Goal: Task Accomplishment & Management: Use online tool/utility

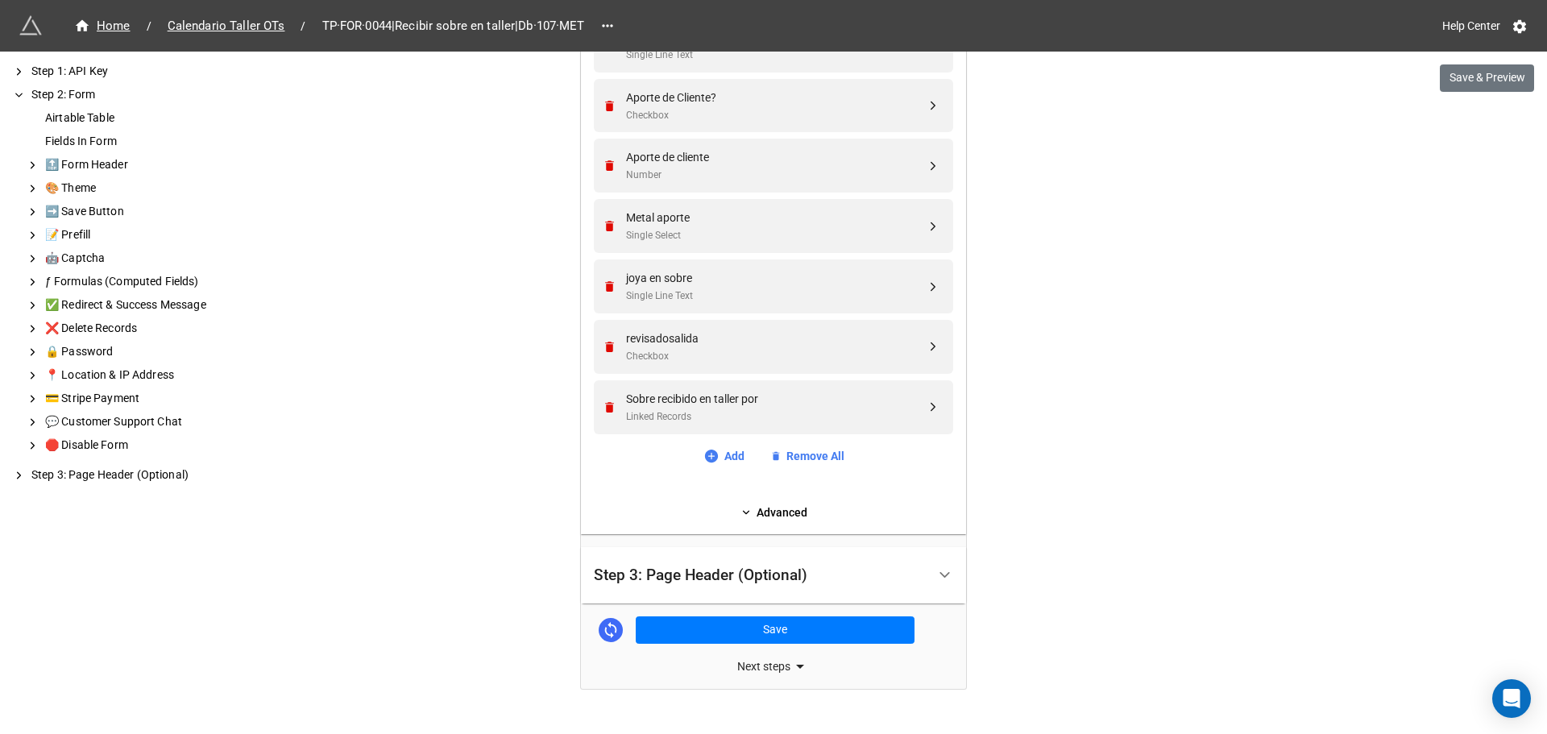
scroll to position [922, 0]
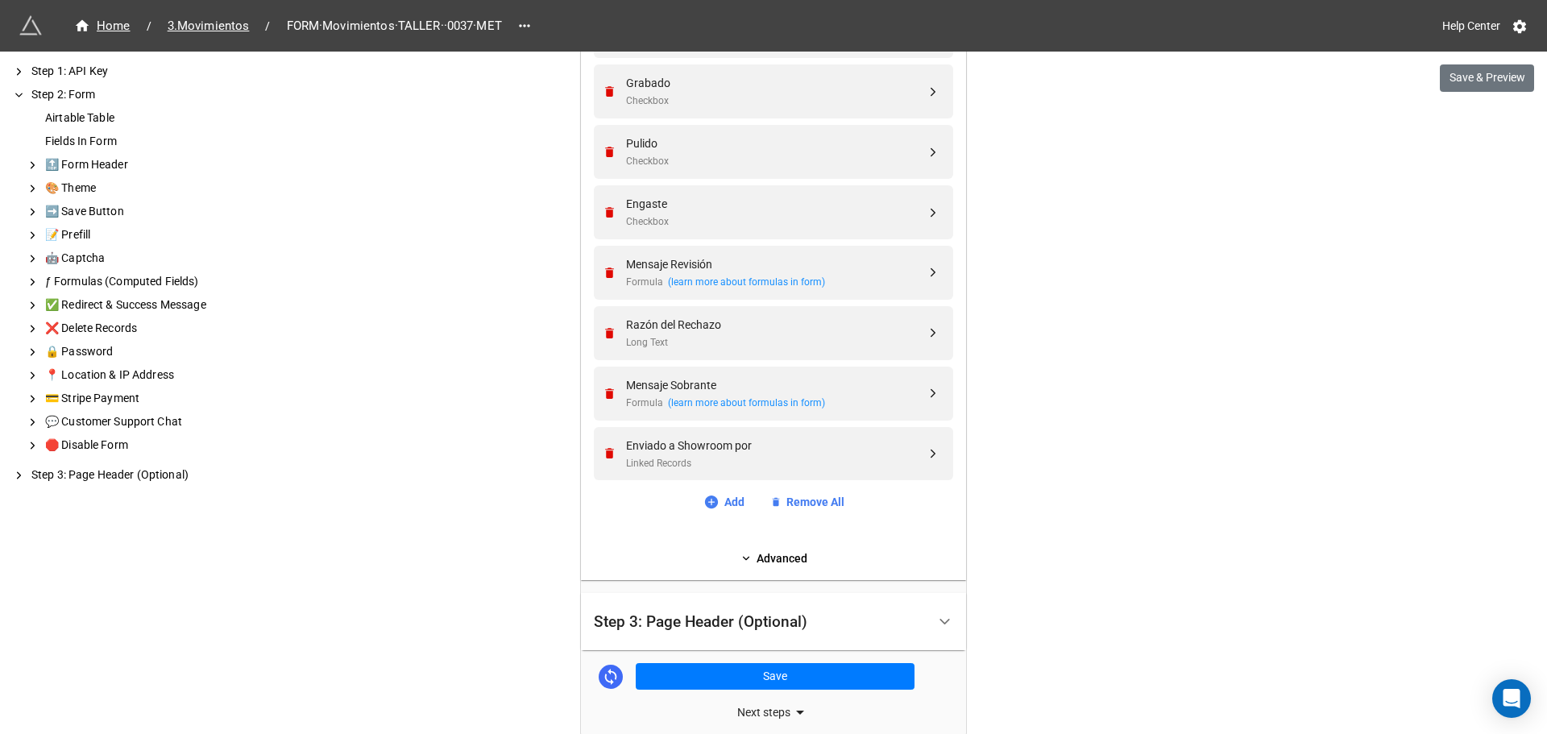
scroll to position [1404, 0]
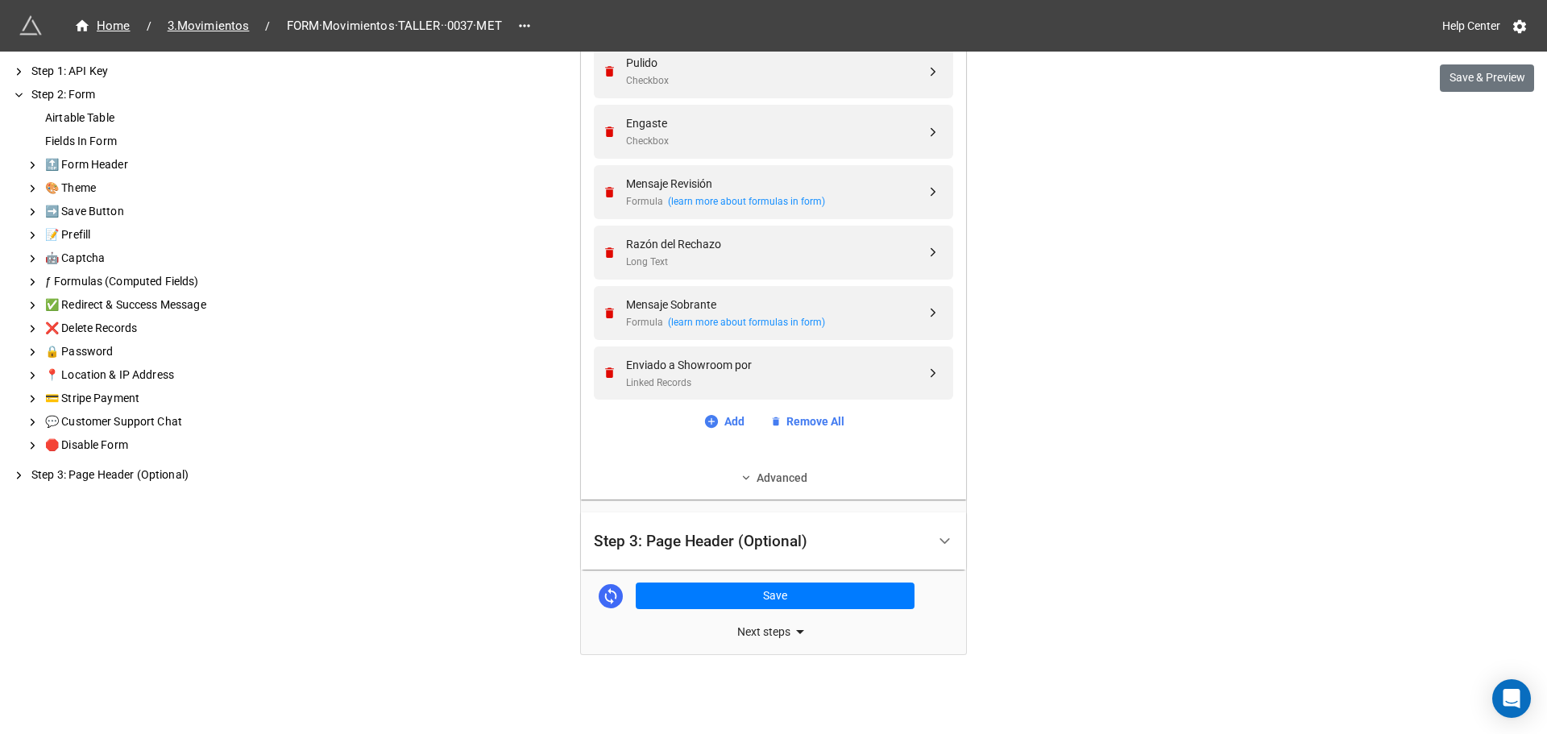
click at [772, 475] on link "Advanced" at bounding box center [773, 478] width 359 height 18
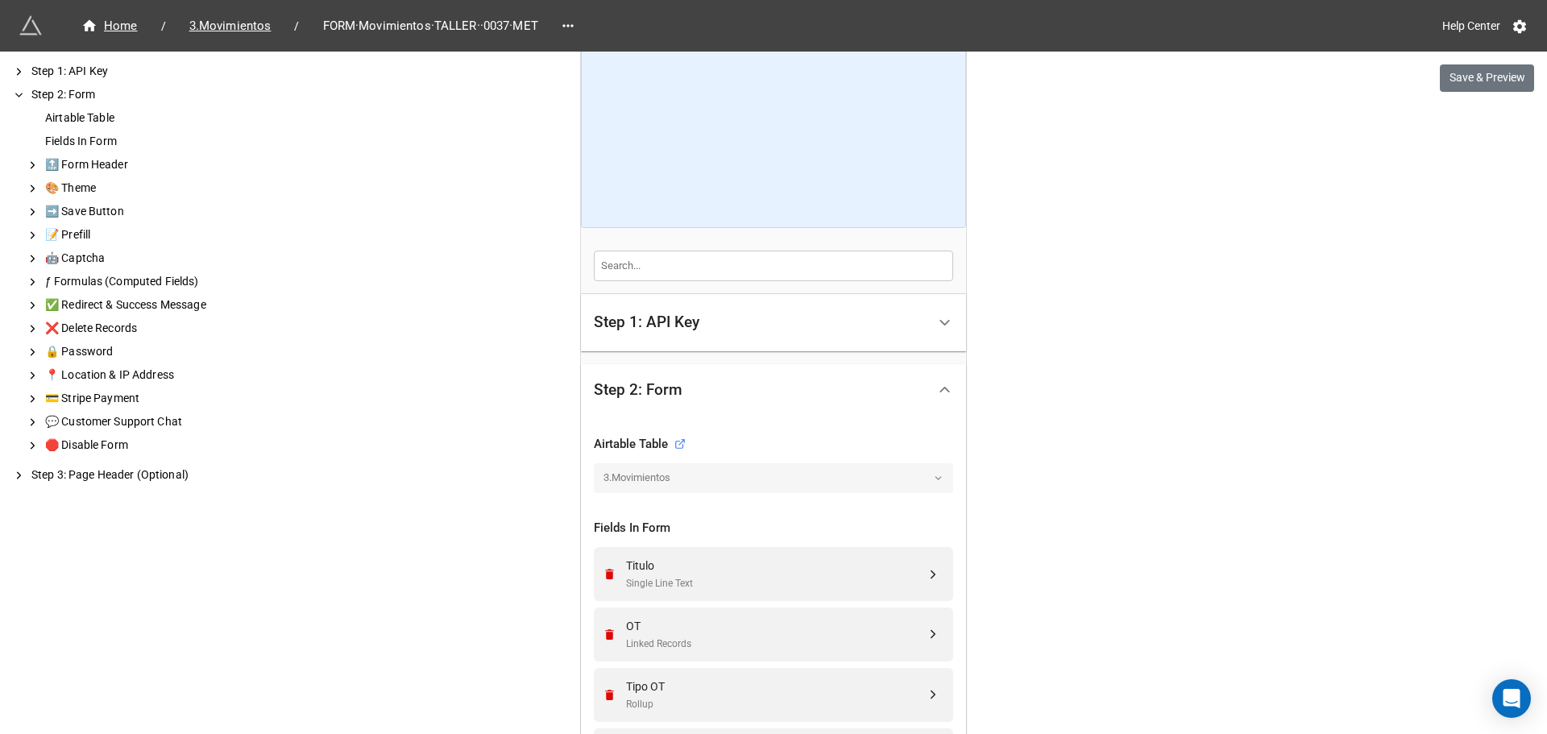
scroll to position [34, 0]
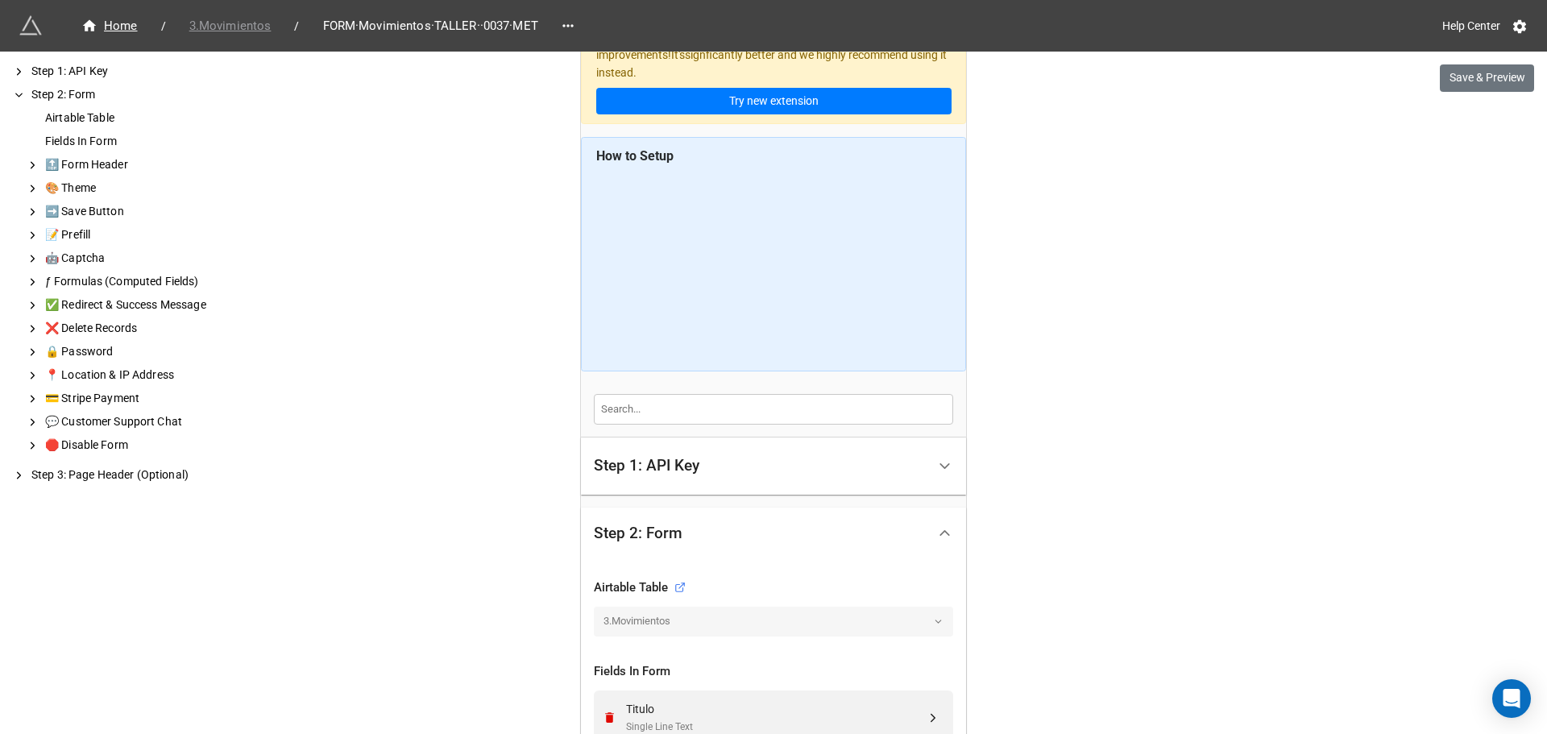
click at [213, 25] on span "3.Movimientos" at bounding box center [231, 26] width 102 height 19
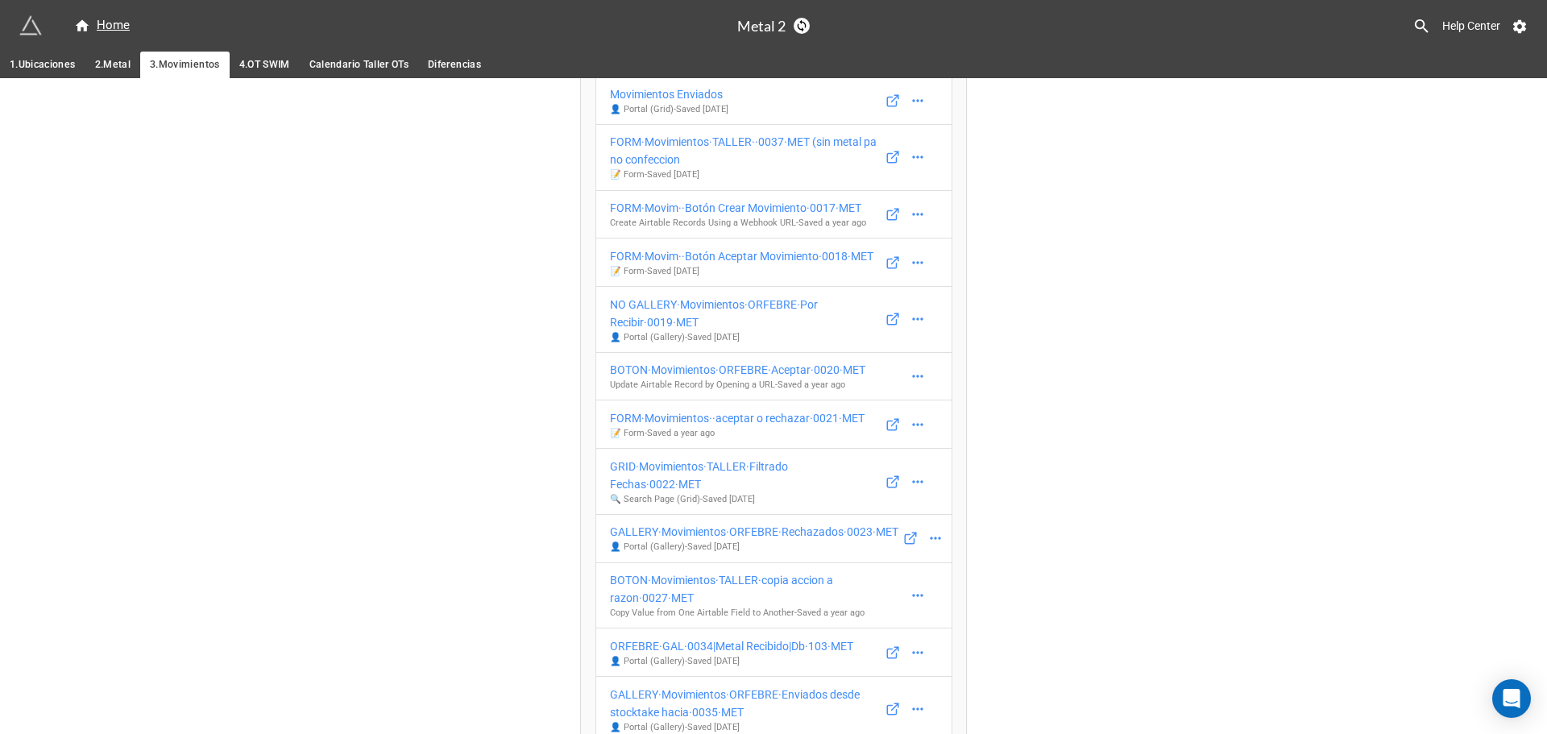
scroll to position [242, 0]
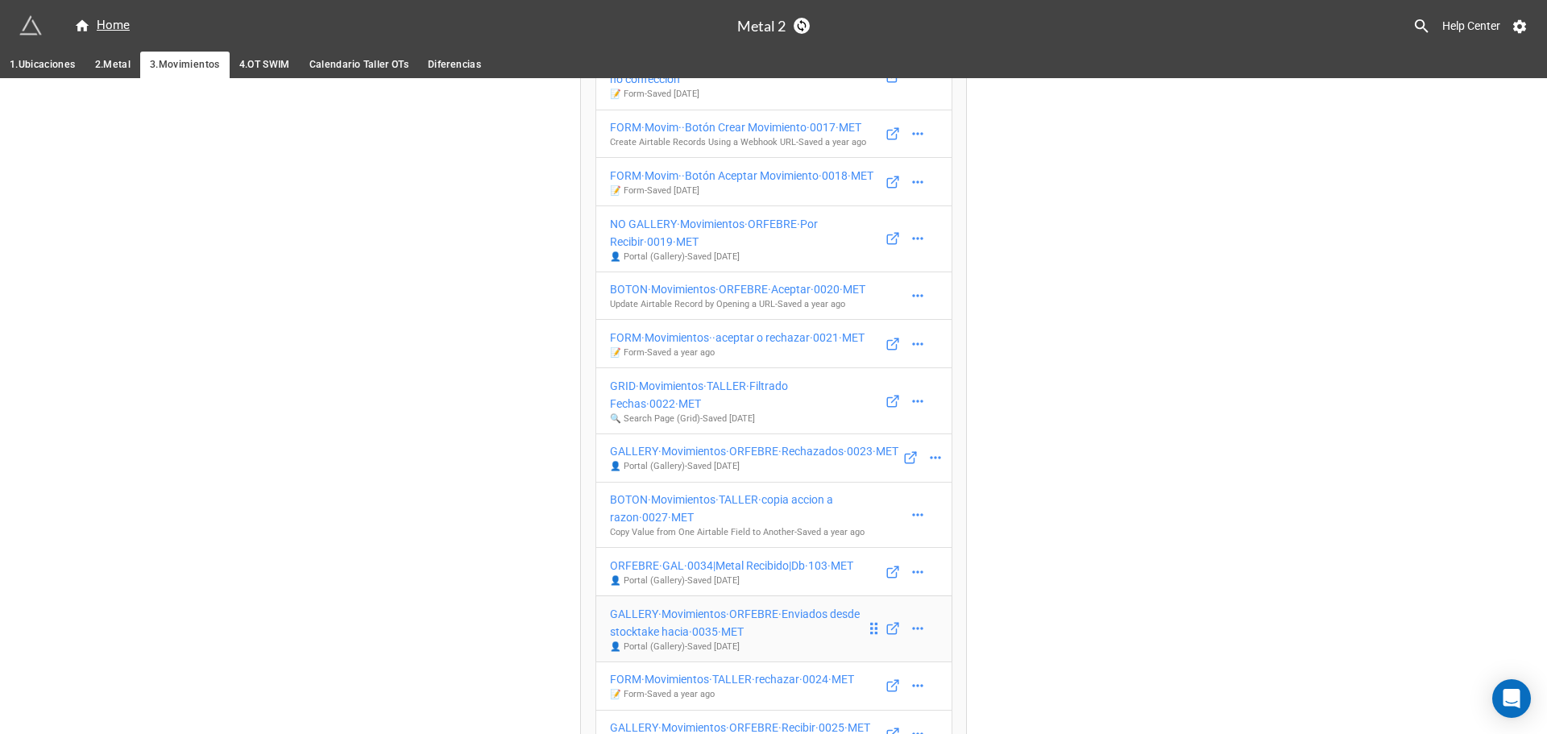
click at [666, 605] on div "GALLERY·Movimientos·ORFEBRE·Enviados desde stocktake hacia·0035·MET" at bounding box center [738, 622] width 256 height 35
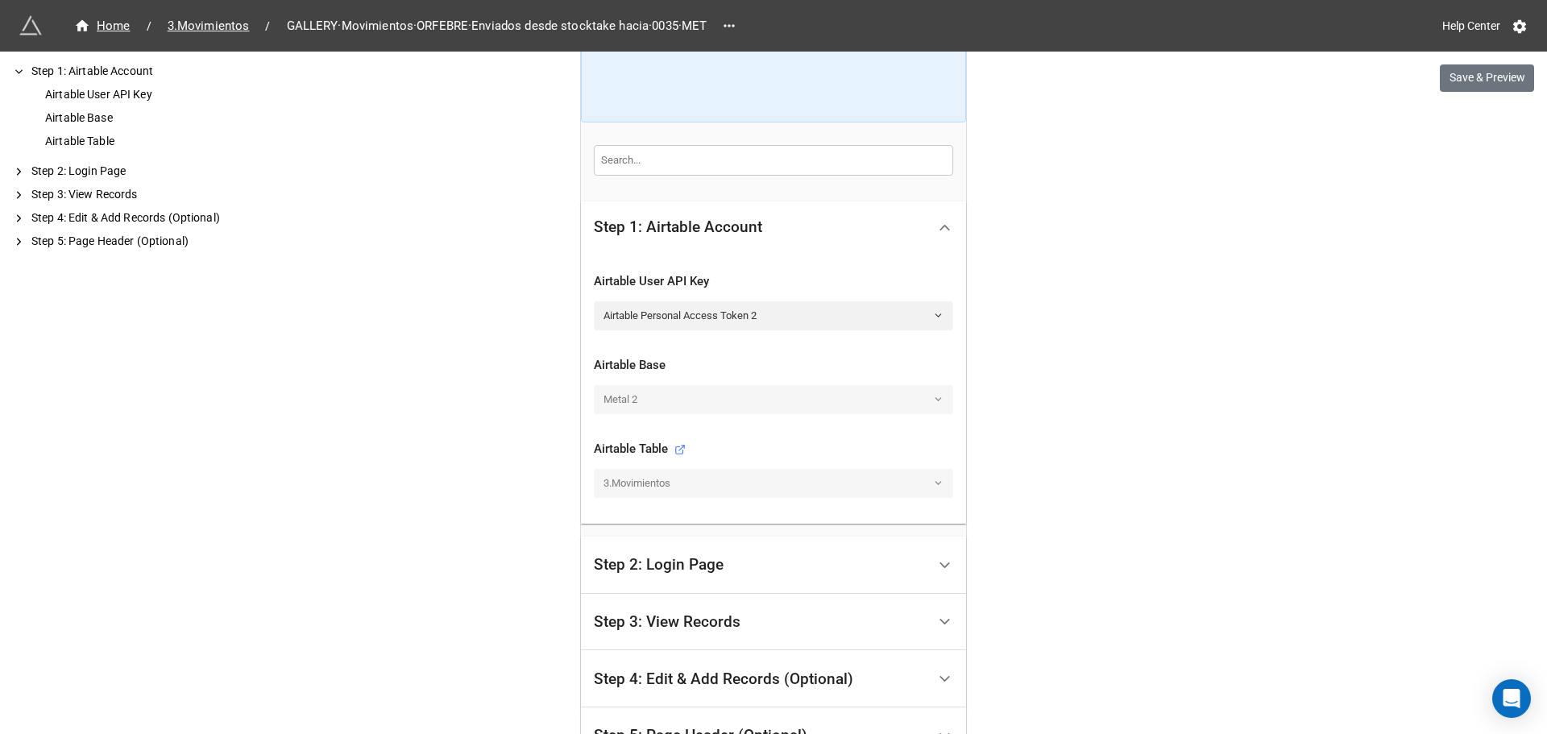
scroll to position [376, 0]
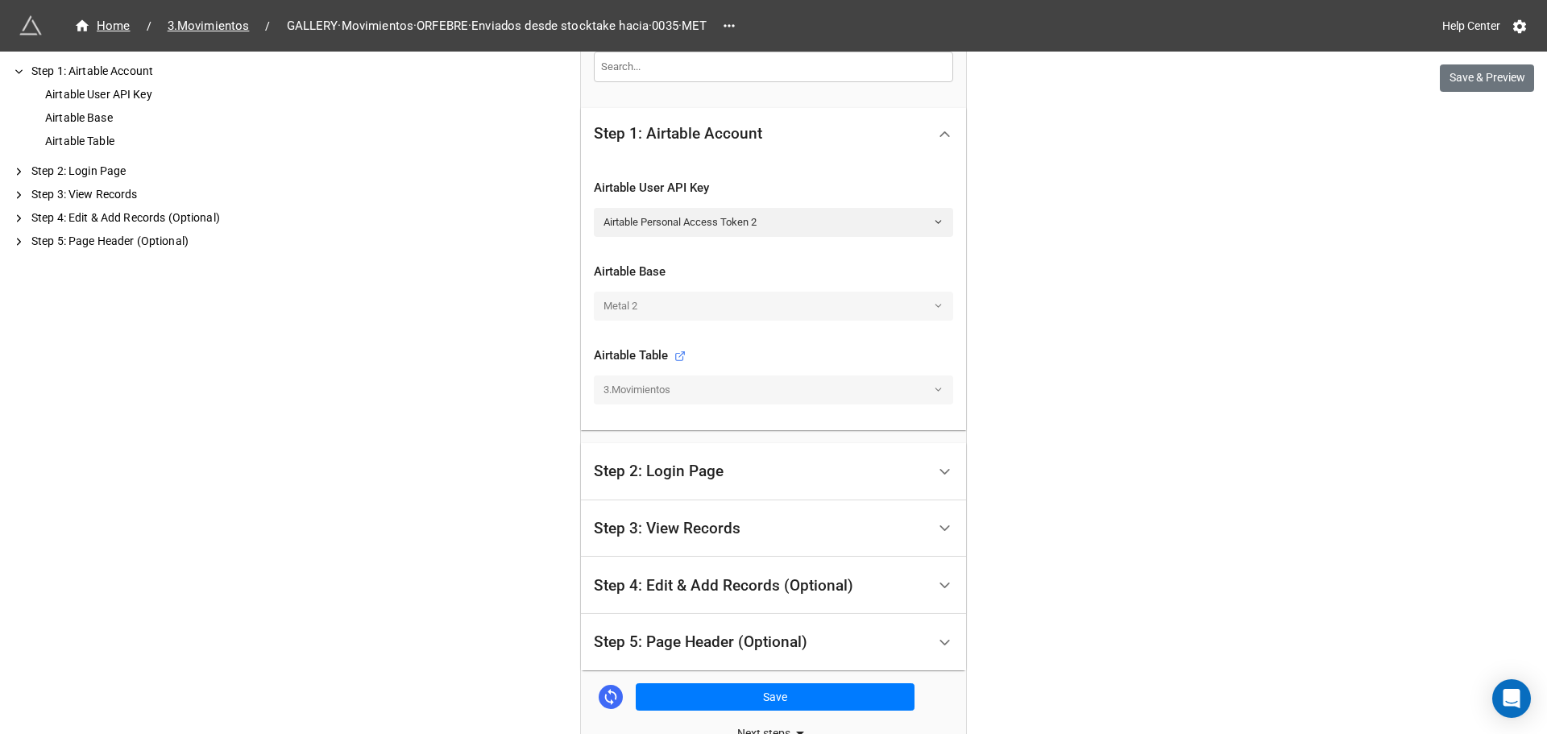
click at [631, 527] on div "Step 3: View Records" at bounding box center [667, 528] width 147 height 16
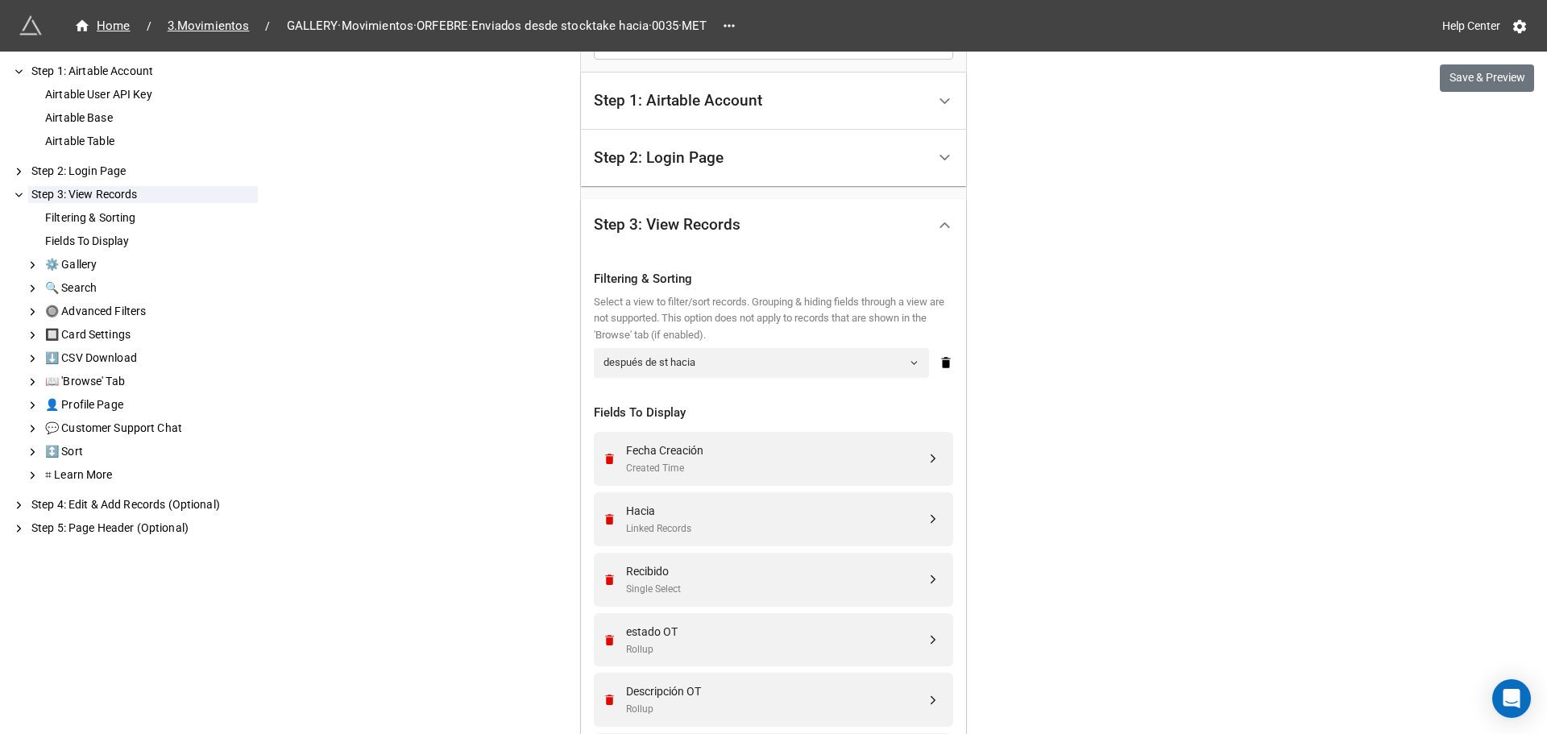
scroll to position [403, 0]
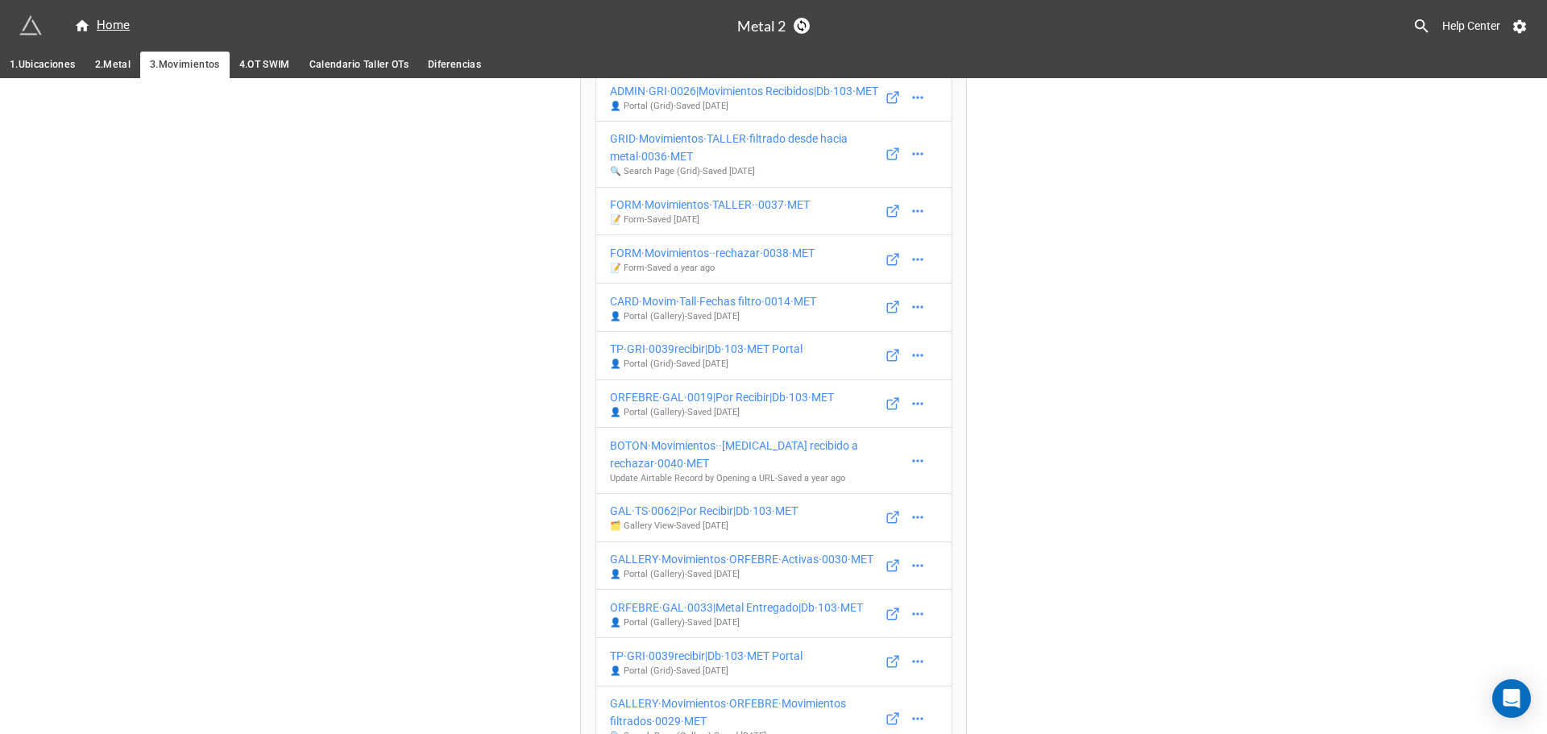
scroll to position [967, 0]
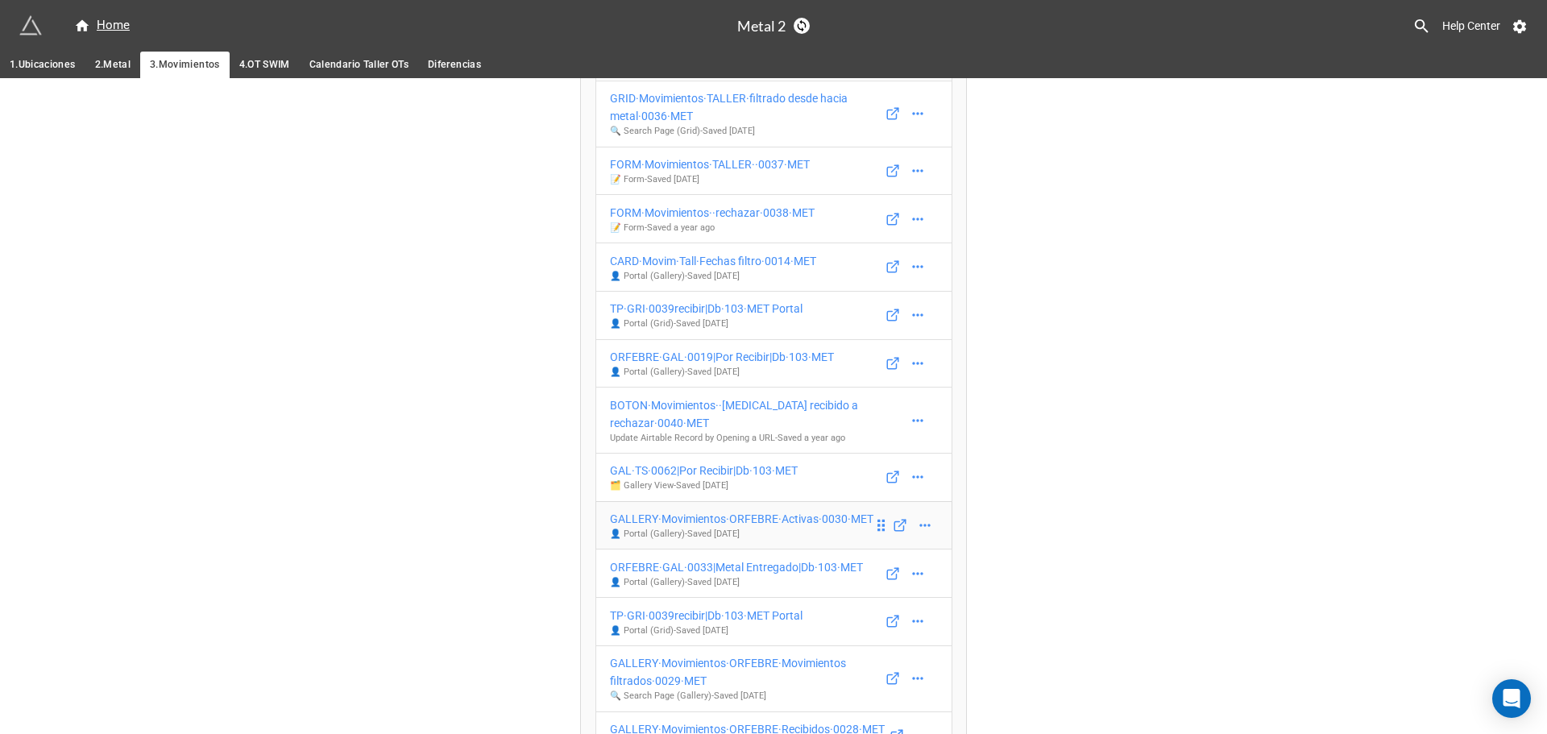
click at [645, 510] on div "GALLERY·Movimientos·ORFEBRE·Activas·0030·MET" at bounding box center [741, 519] width 263 height 18
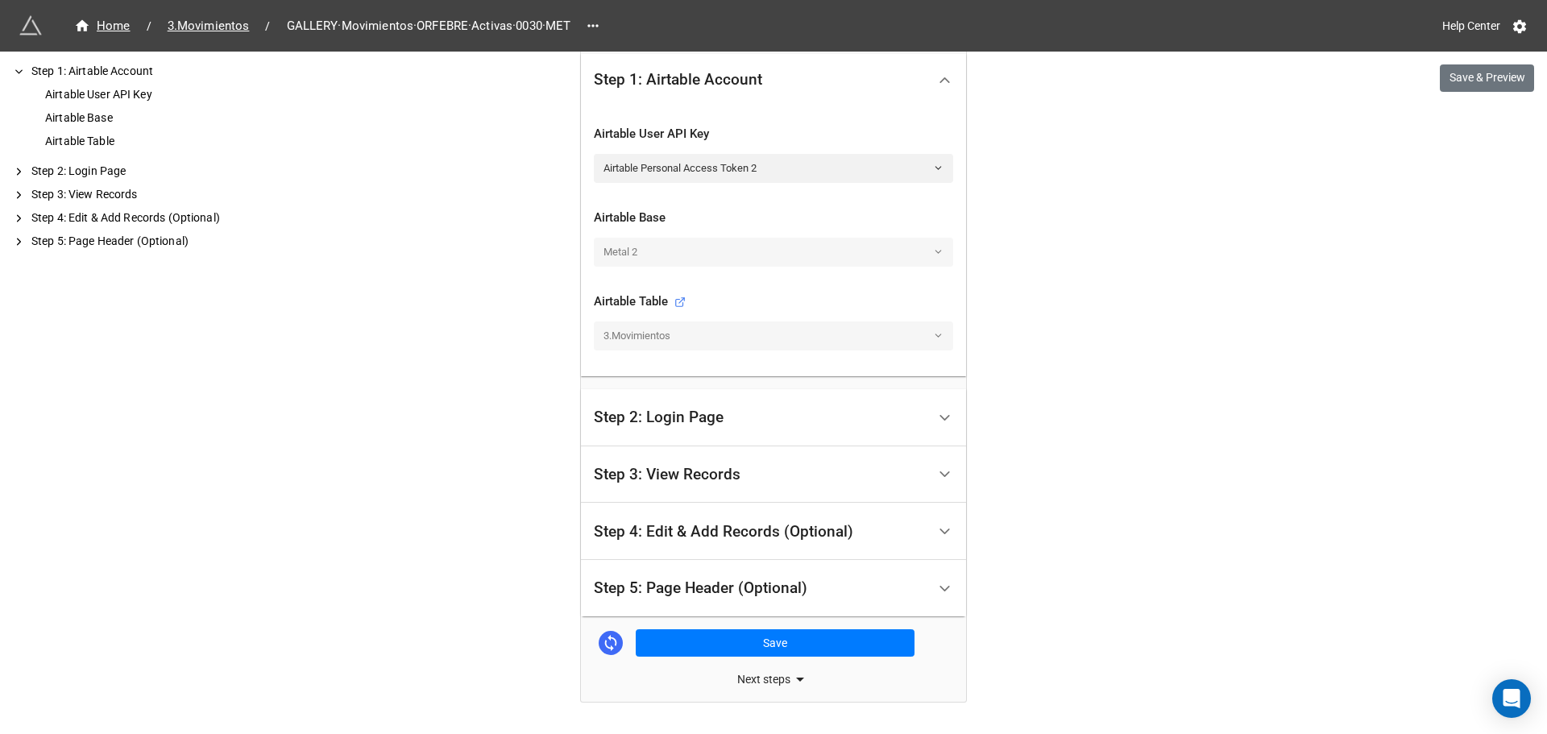
scroll to position [431, 0]
click at [700, 479] on div "Step 3: View Records" at bounding box center [667, 474] width 147 height 16
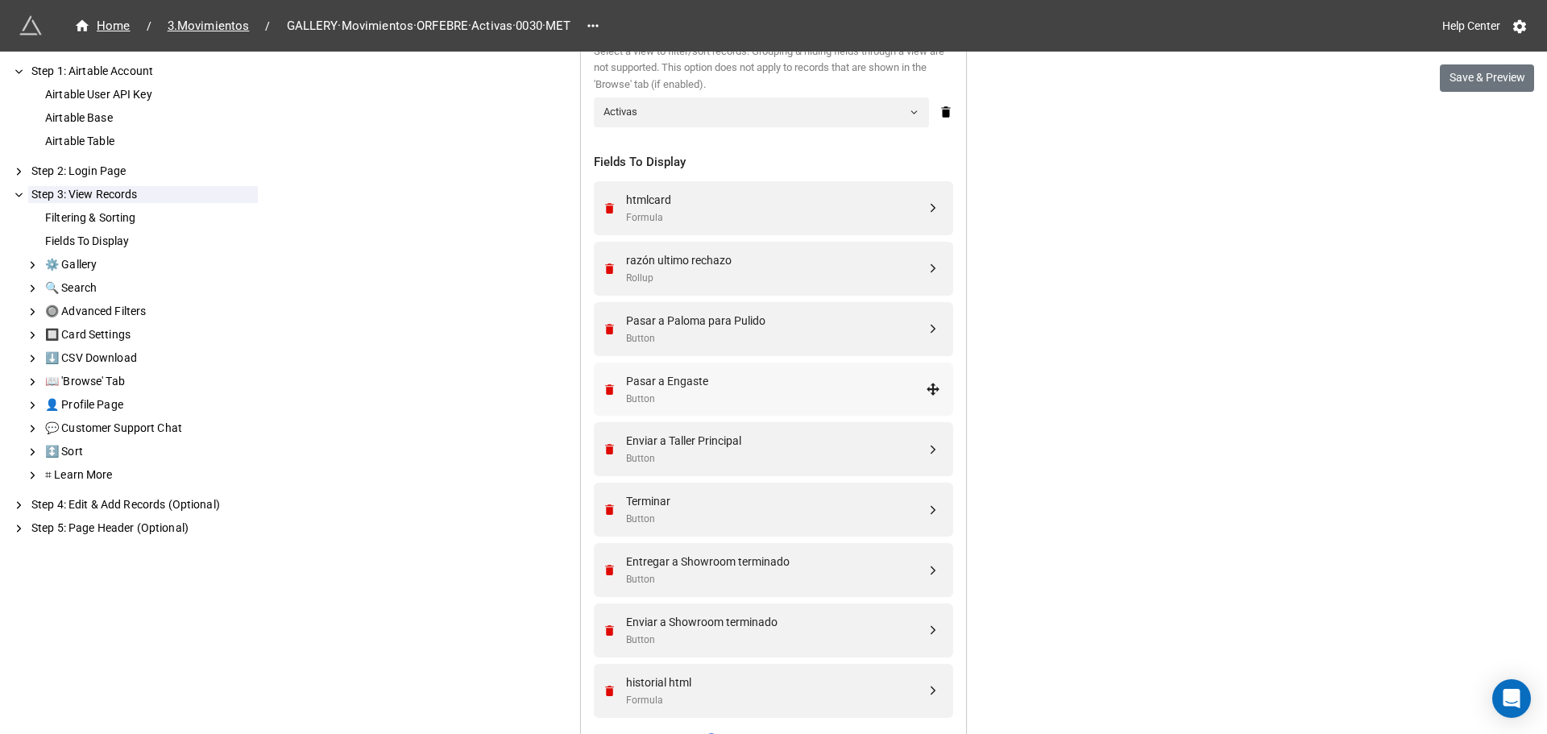
scroll to position [673, 0]
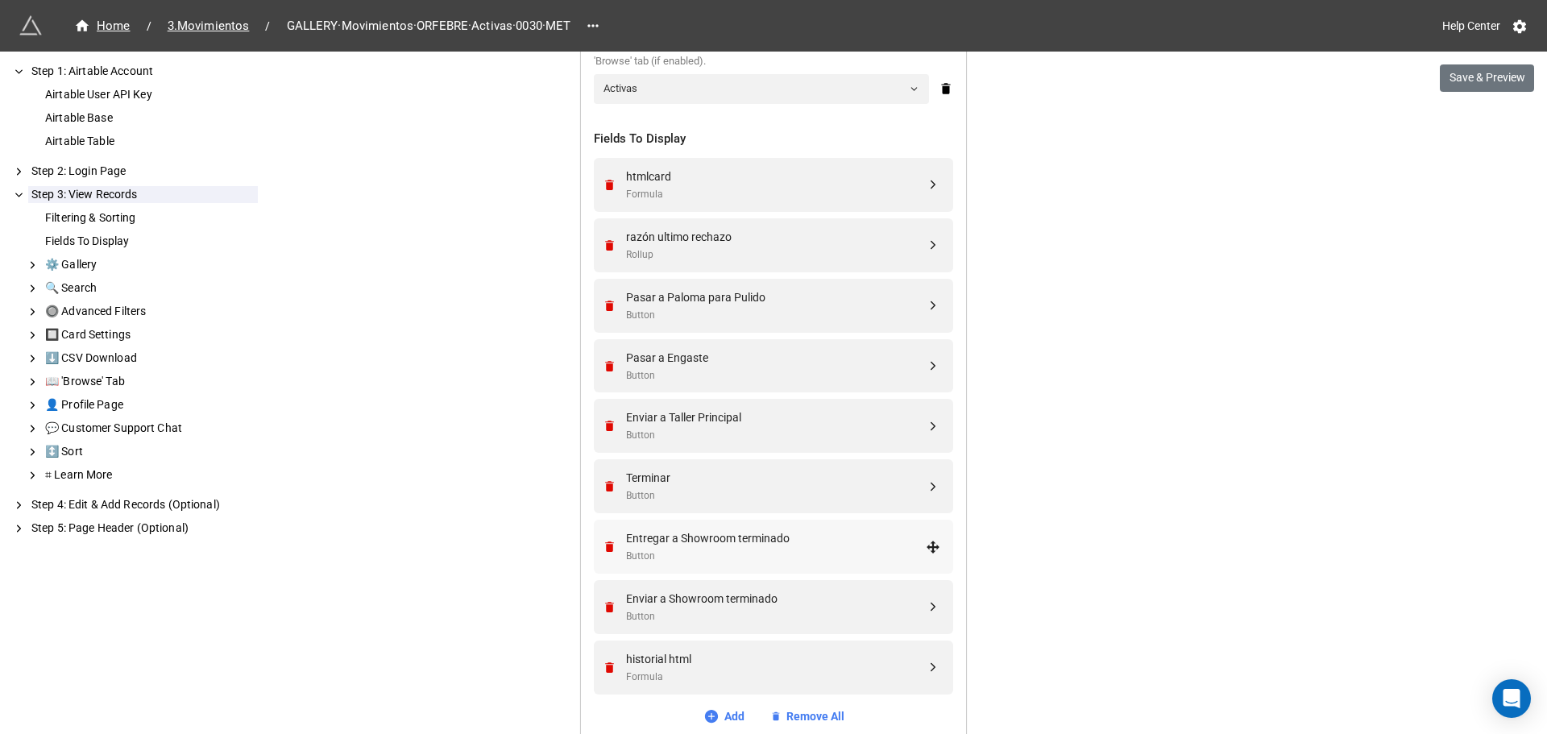
click at [699, 540] on div "Entregar a Showroom terminado" at bounding box center [776, 538] width 300 height 18
select select "all-are-met"
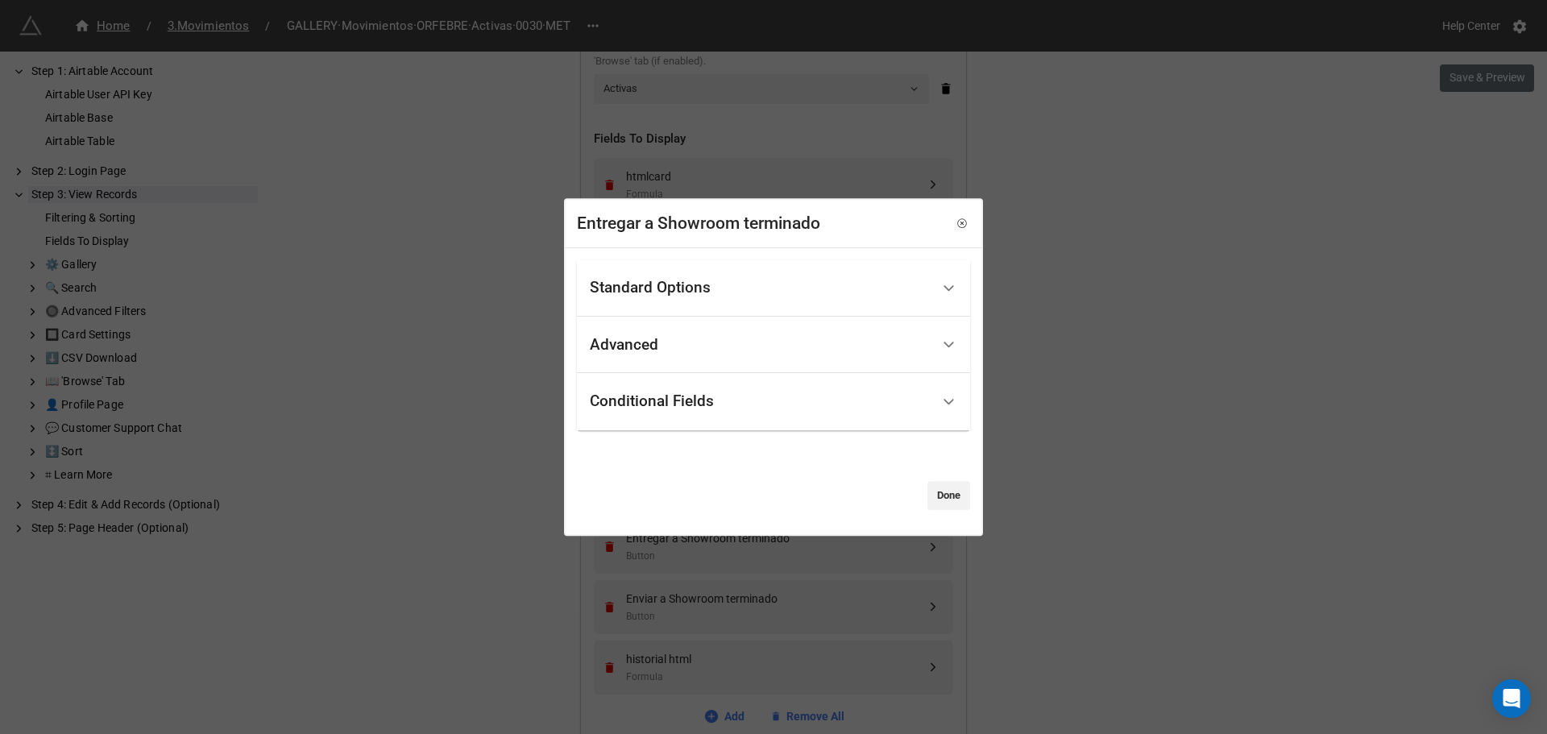
click at [662, 403] on div "Conditional Fields" at bounding box center [652, 402] width 124 height 16
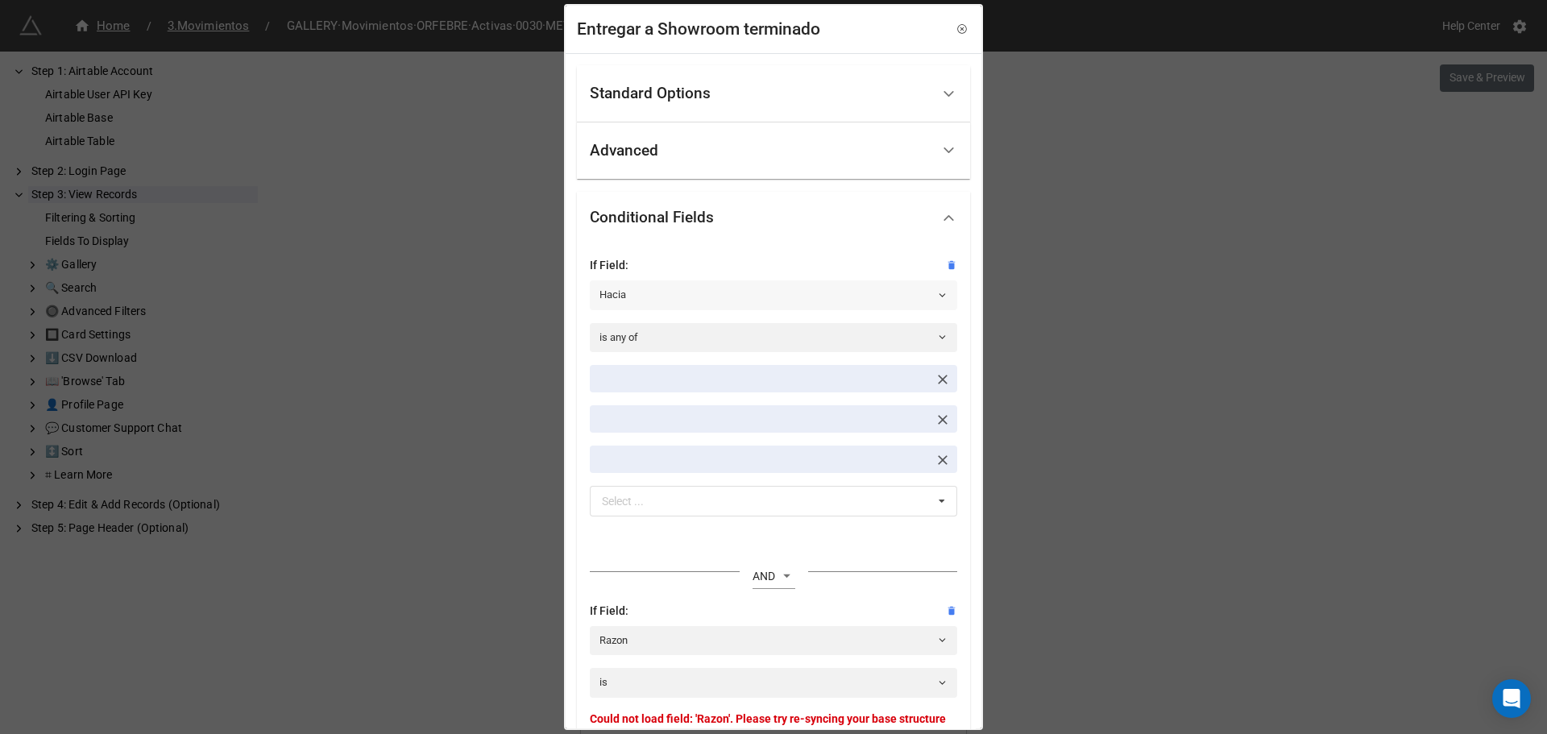
click at [648, 289] on link "Hacia" at bounding box center [773, 294] width 367 height 29
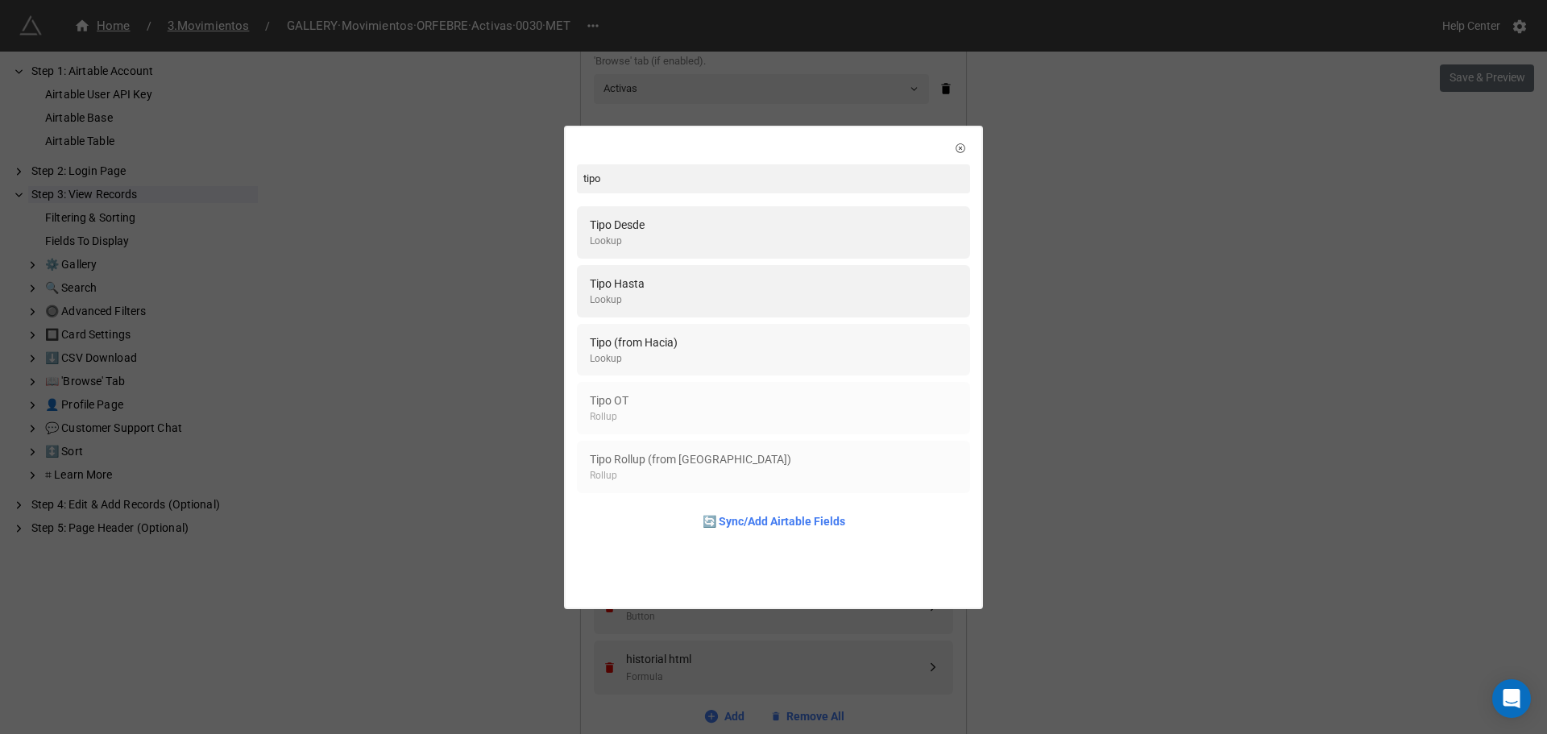
type input "tipo"
click at [645, 344] on div "Tipo (from Hacia)" at bounding box center [634, 343] width 88 height 18
select select "all-are-met"
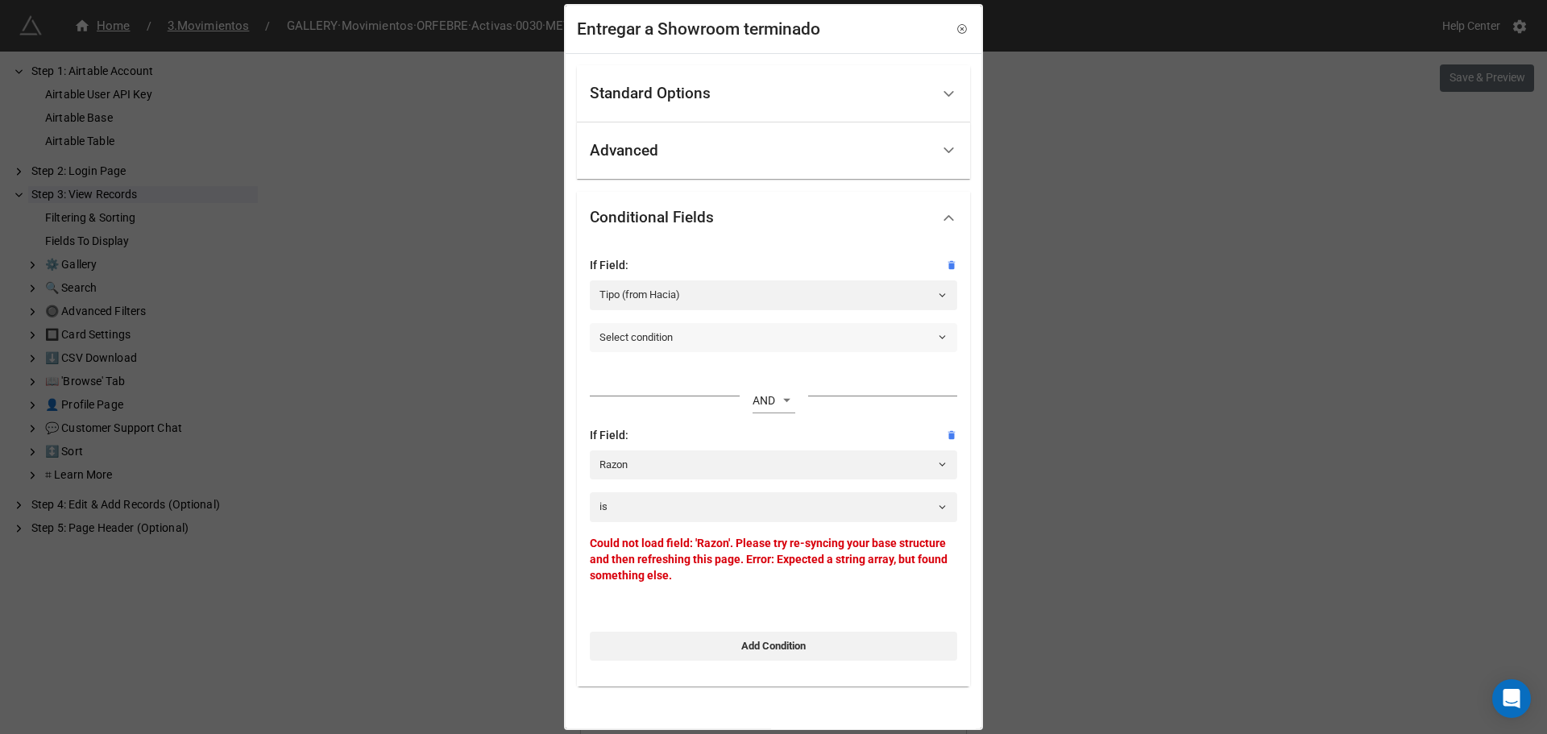
click at [678, 340] on link "Select condition" at bounding box center [773, 337] width 367 height 29
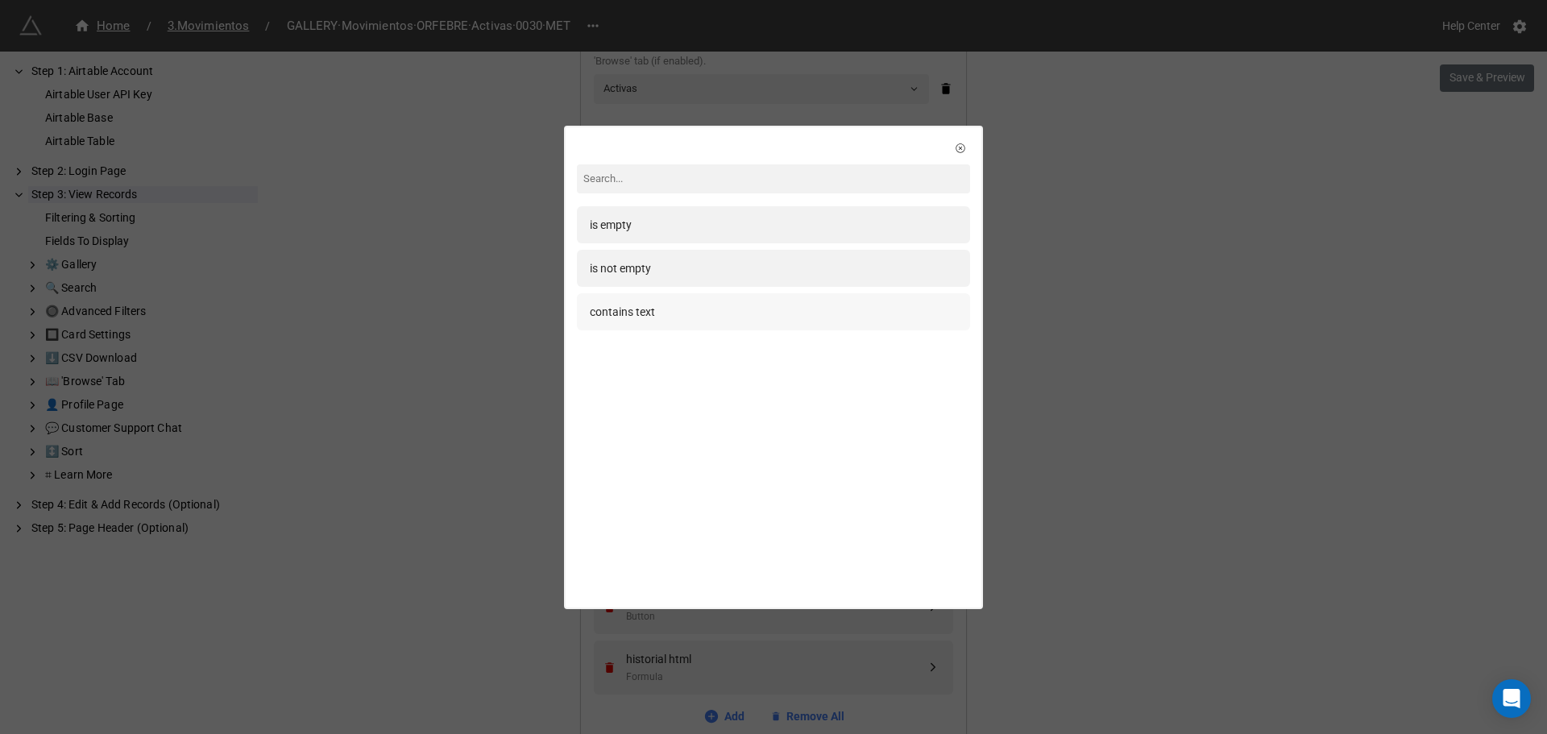
click at [637, 315] on div "contains text" at bounding box center [622, 312] width 65 height 18
select select "all-are-met"
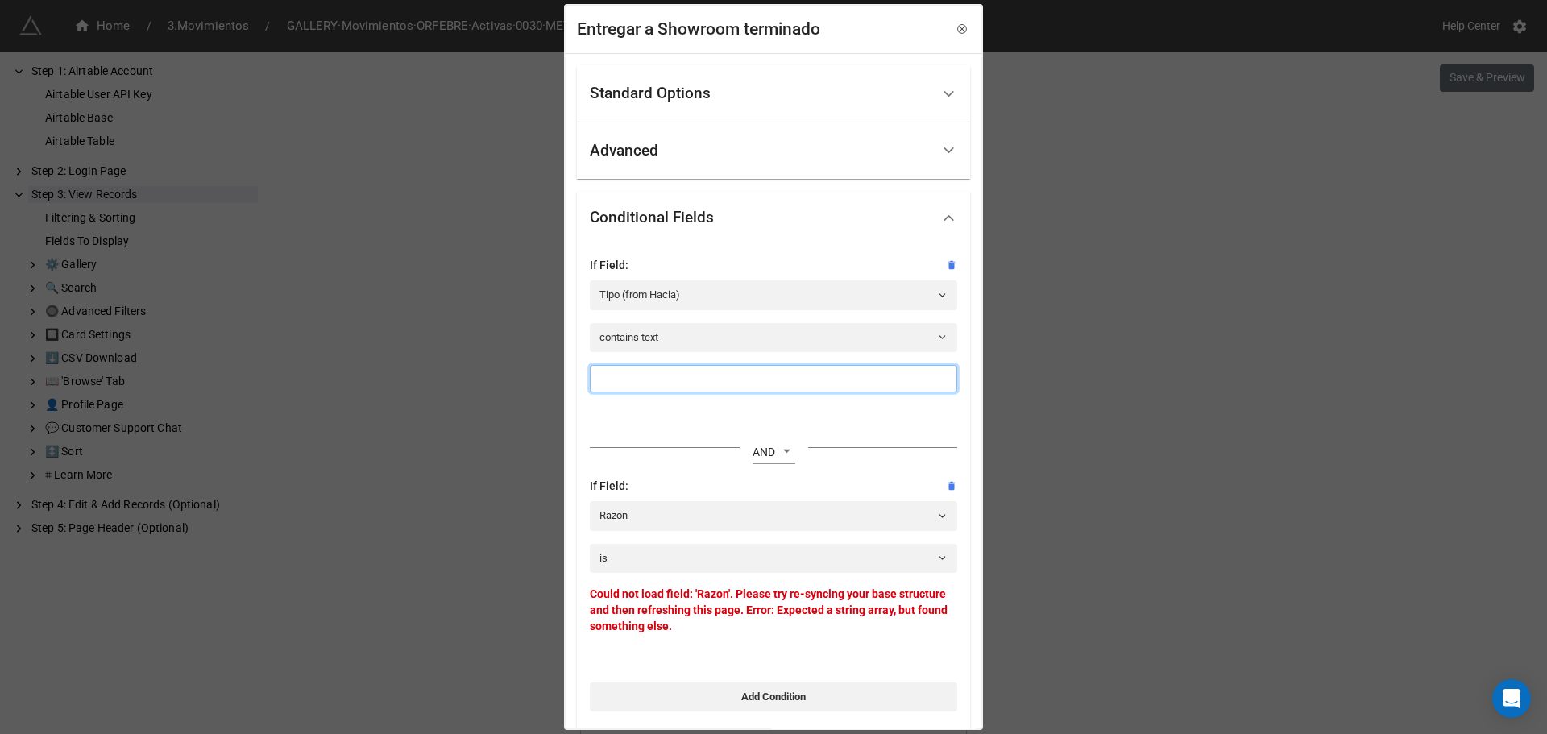
click at [654, 379] on input at bounding box center [773, 378] width 367 height 27
type input "Orfebre"
click at [628, 512] on link "Razon" at bounding box center [773, 515] width 367 height 29
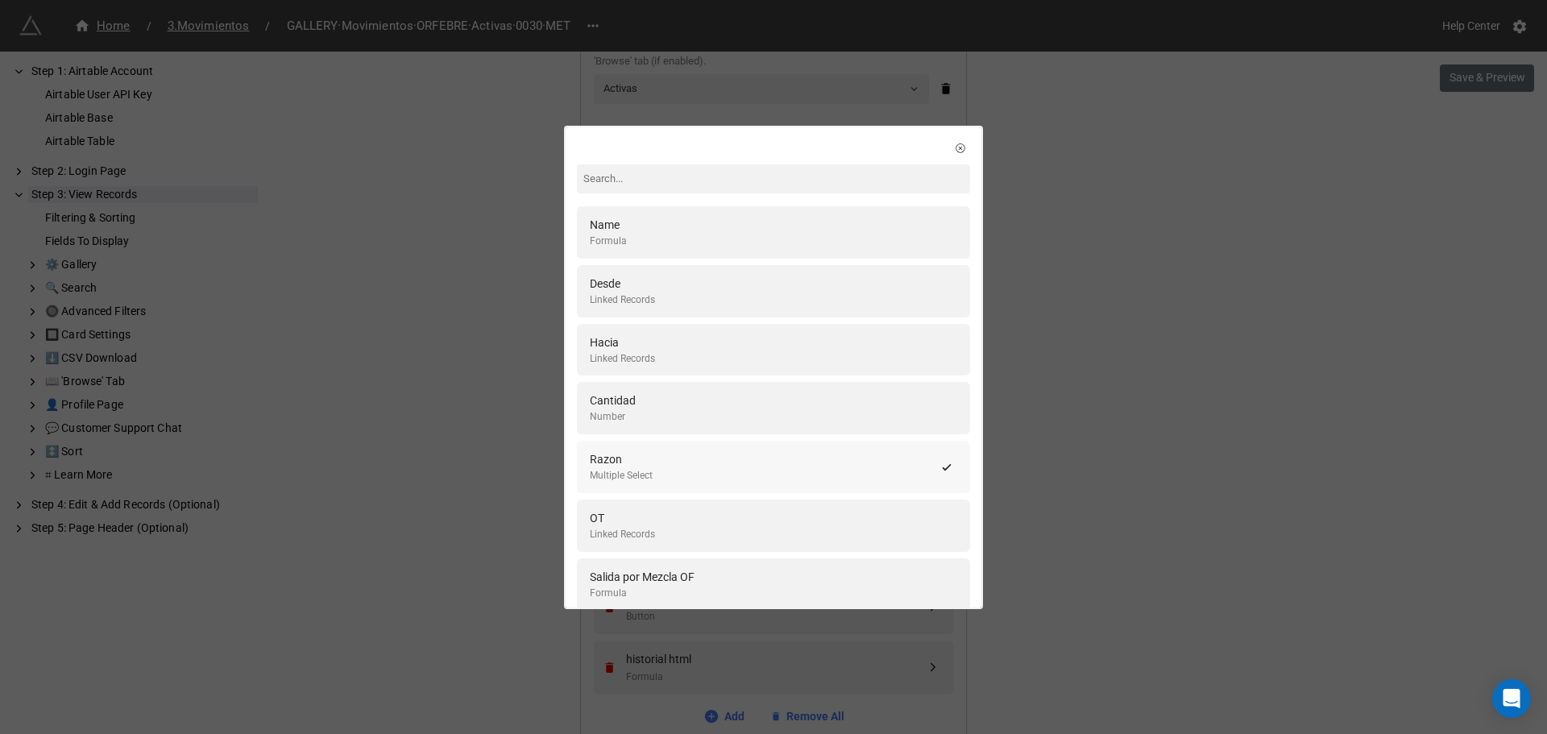
click at [626, 456] on div "Razon" at bounding box center [621, 459] width 63 height 18
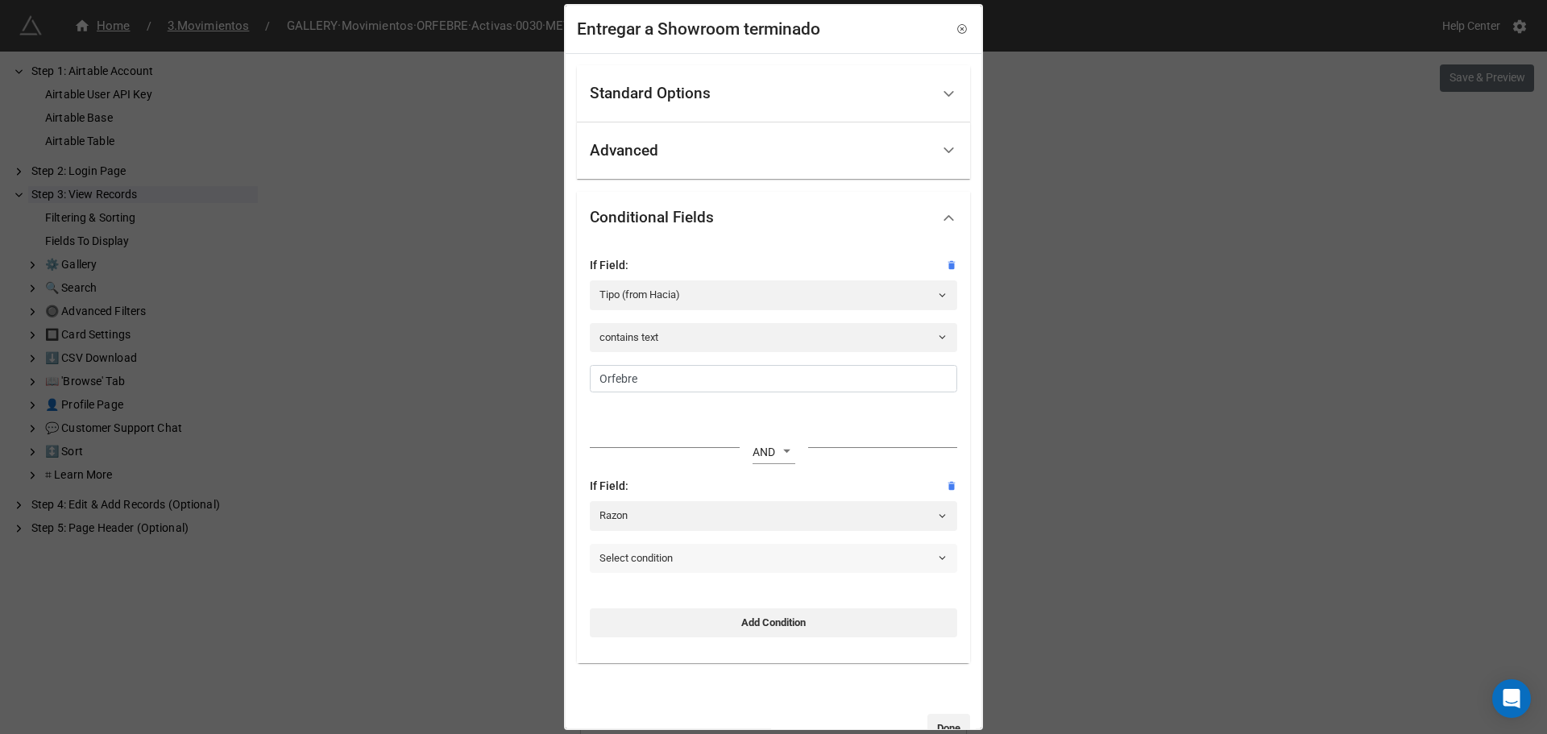
click at [653, 561] on link "Select condition" at bounding box center [773, 558] width 367 height 29
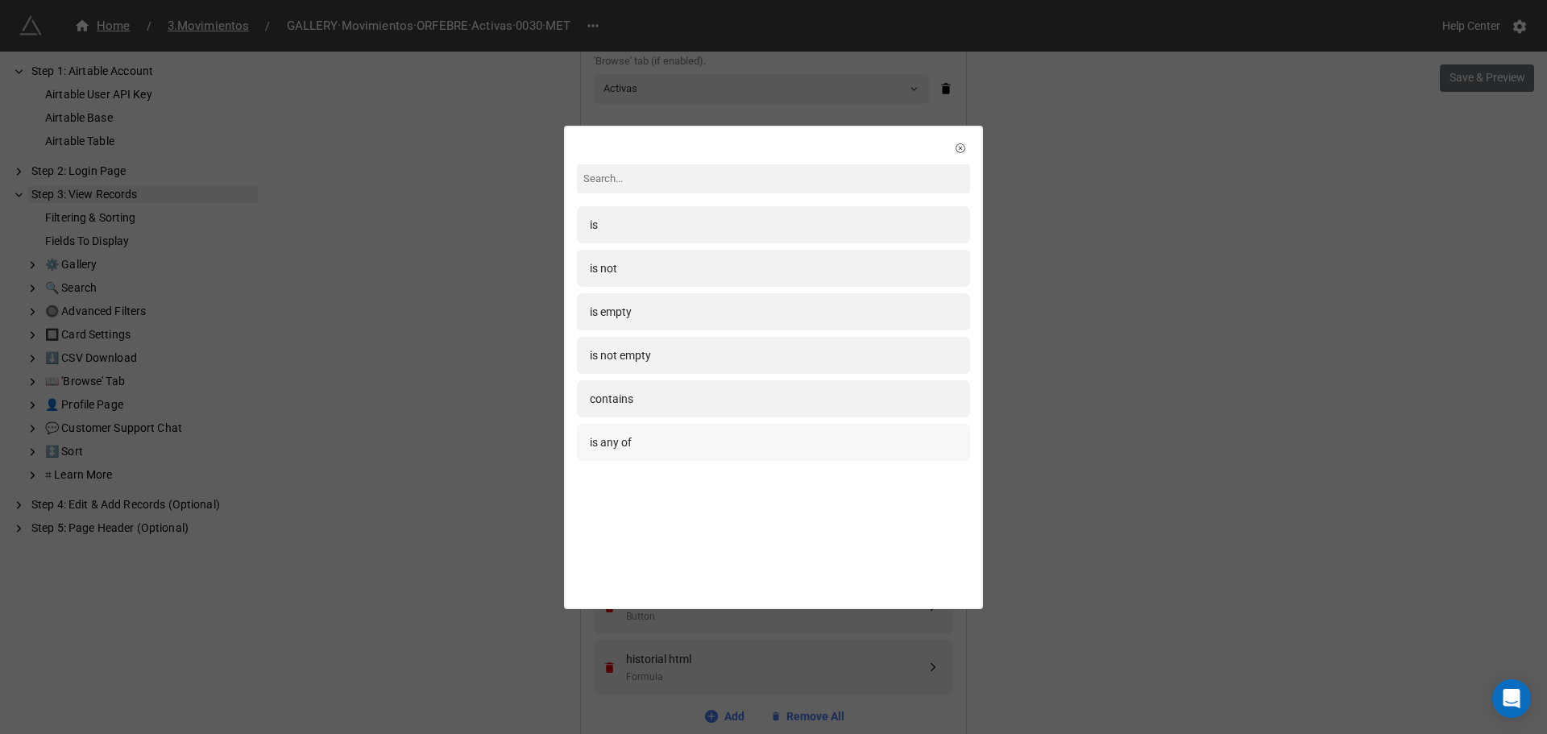
click at [642, 449] on div "is any of" at bounding box center [773, 442] width 367 height 18
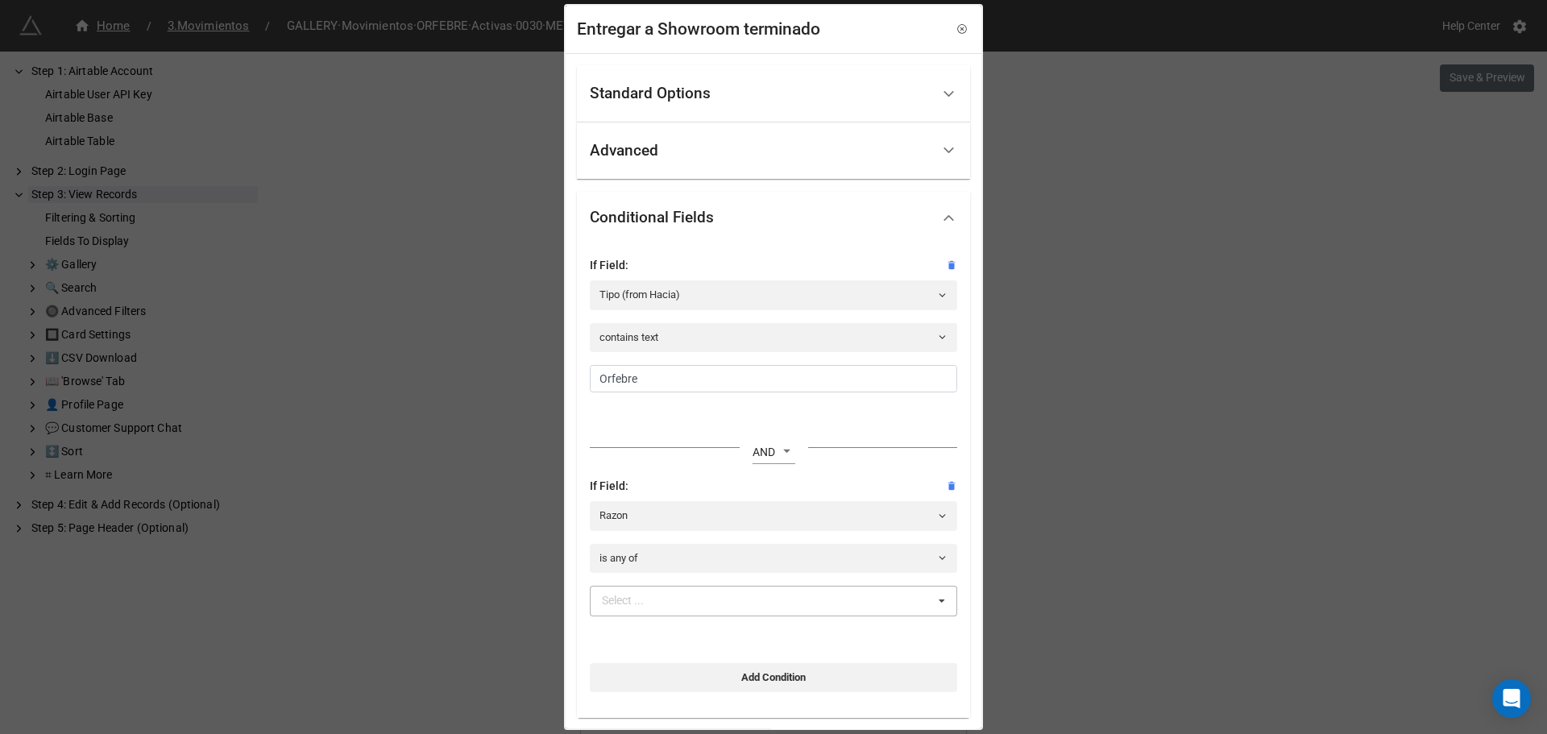
click at [661, 590] on div "Select ... Confeccion Engaste [PERSON_NAME] Terminado Enviado a Showroom Enviad…" at bounding box center [773, 601] width 367 height 31
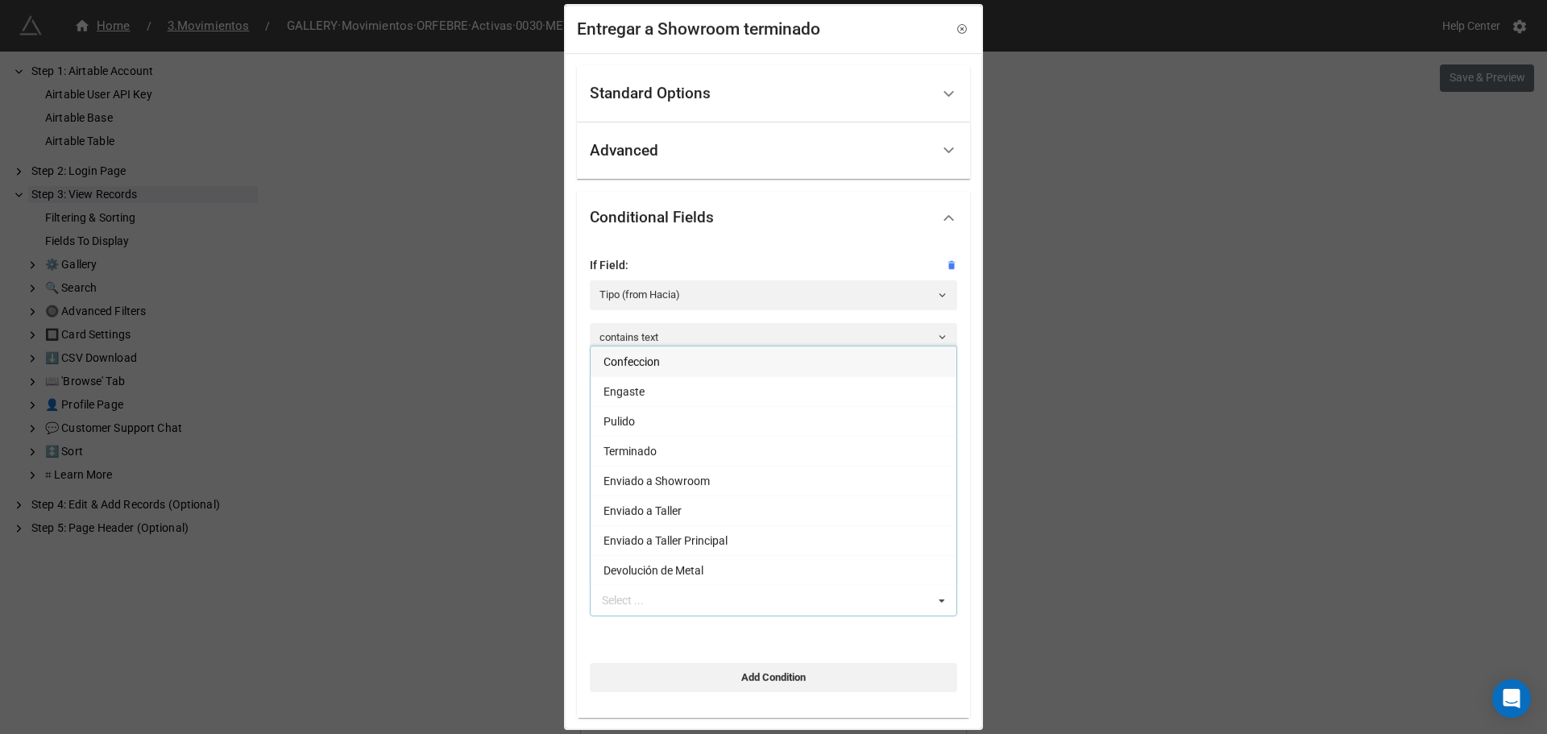
click at [639, 359] on span "Confeccion" at bounding box center [631, 361] width 56 height 13
click at [627, 367] on span "Engaste" at bounding box center [623, 361] width 41 height 13
click at [627, 367] on span "Pulido" at bounding box center [618, 361] width 31 height 13
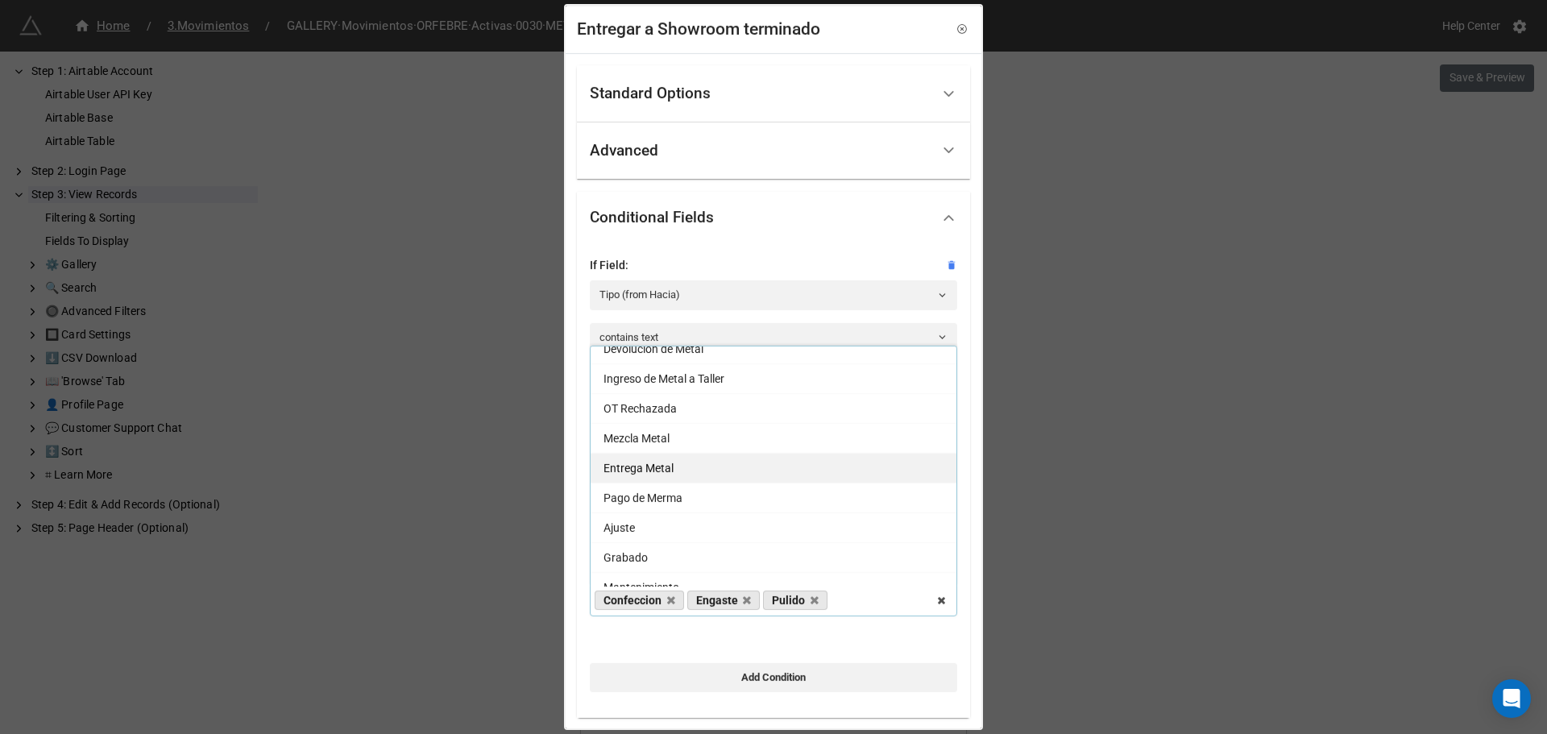
scroll to position [161, 0]
click at [653, 501] on div "Ajuste" at bounding box center [774, 498] width 366 height 30
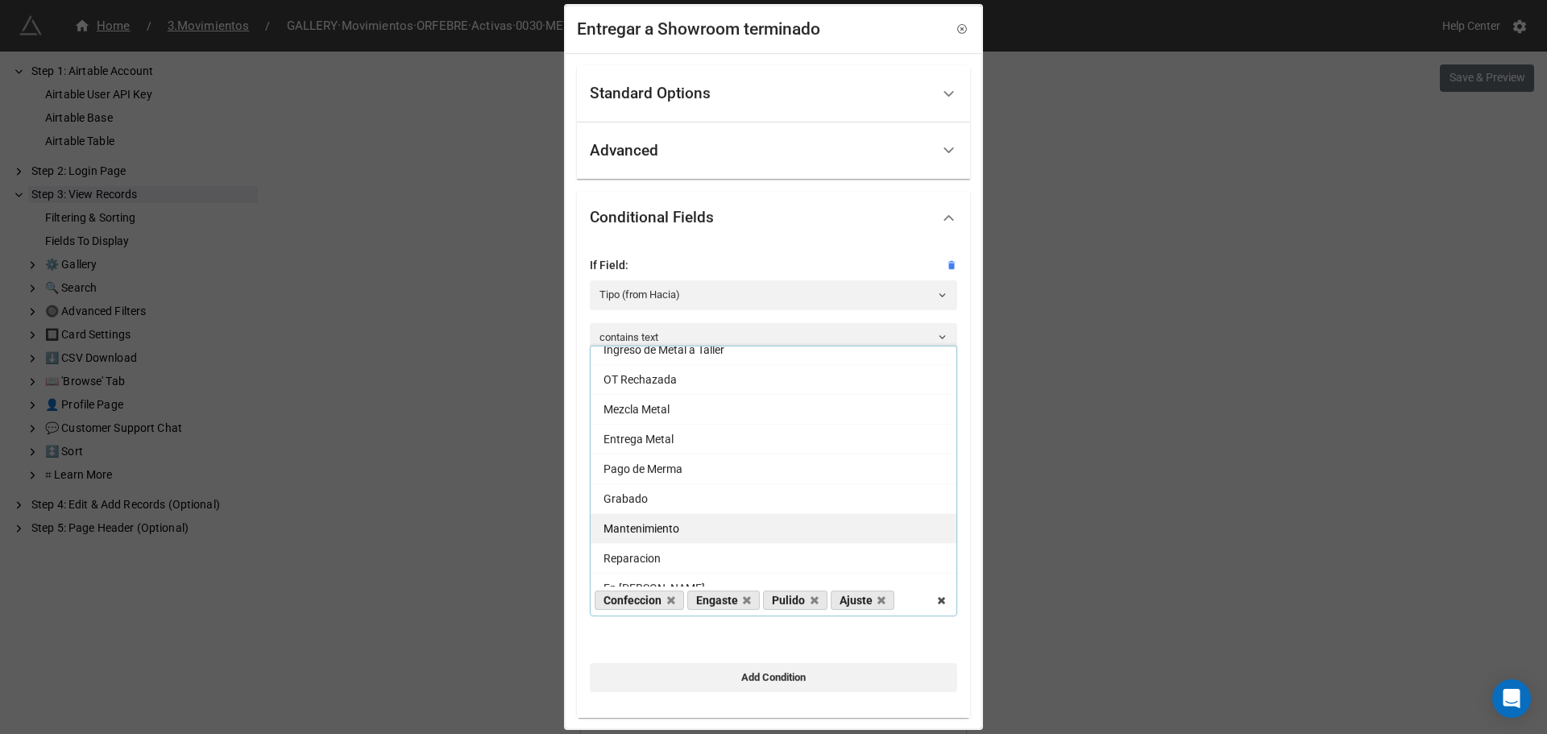
click at [653, 501] on div "Grabado" at bounding box center [774, 498] width 366 height 30
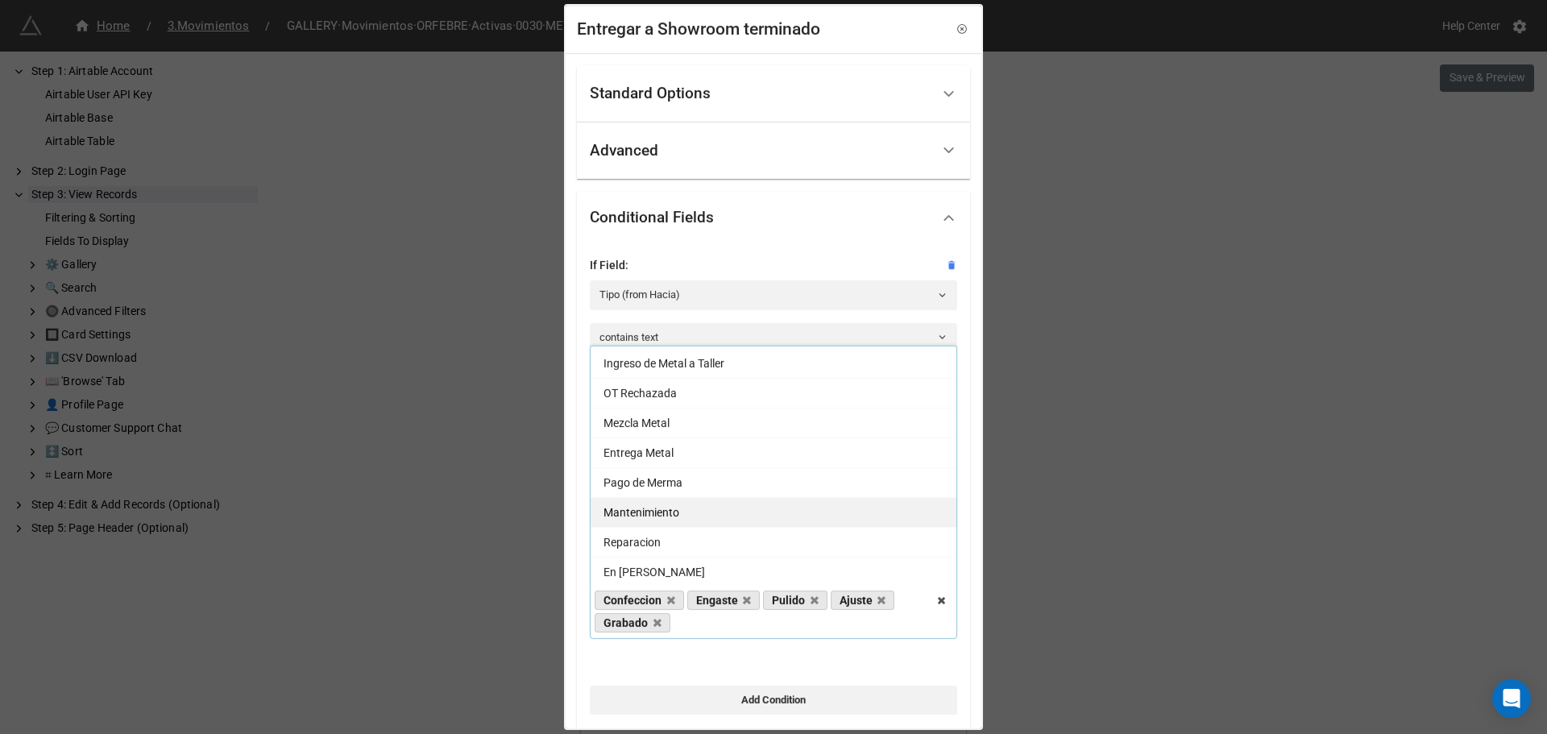
click at [656, 518] on span "Mantenimiento" at bounding box center [641, 512] width 76 height 13
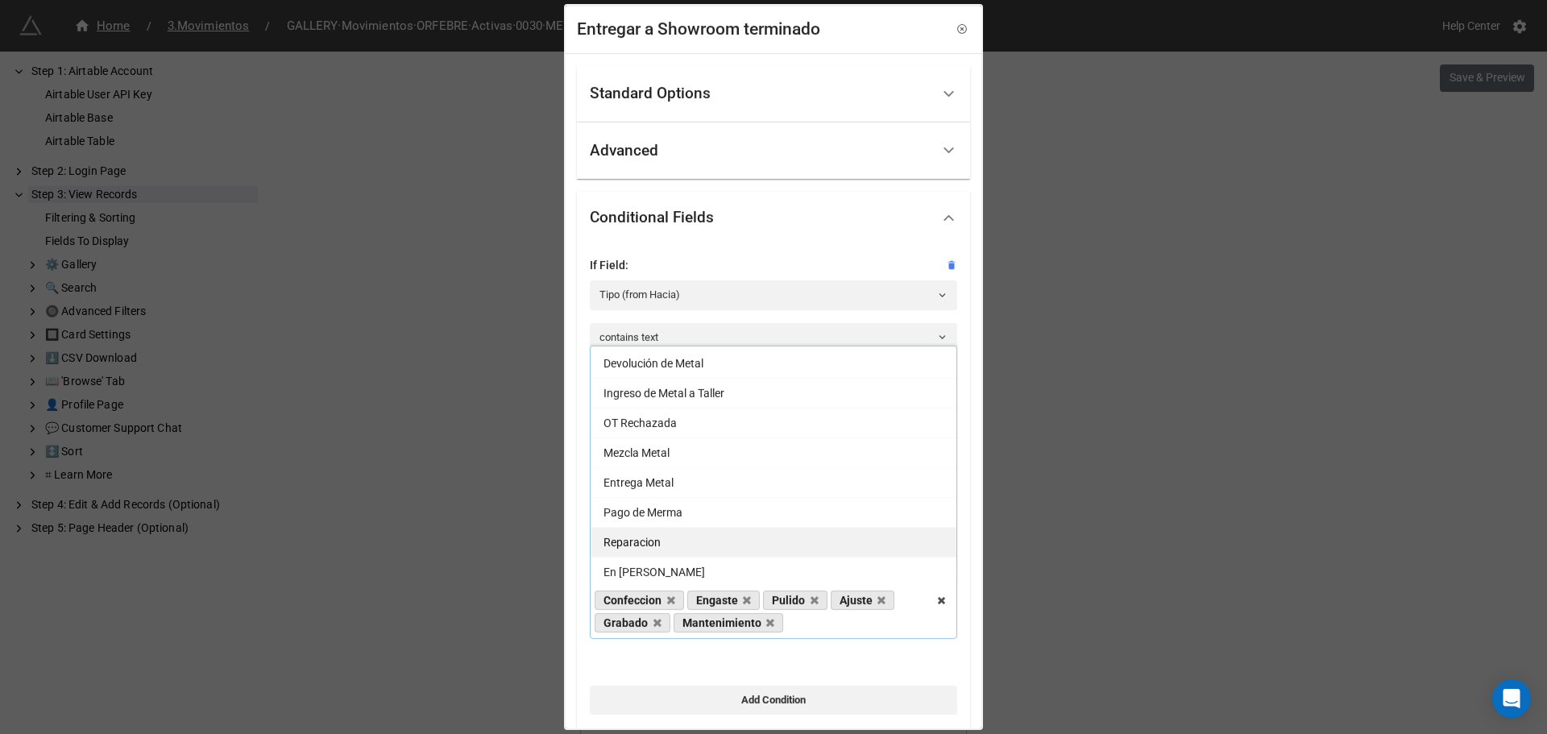
click at [658, 539] on span "Reparacion" at bounding box center [631, 542] width 57 height 13
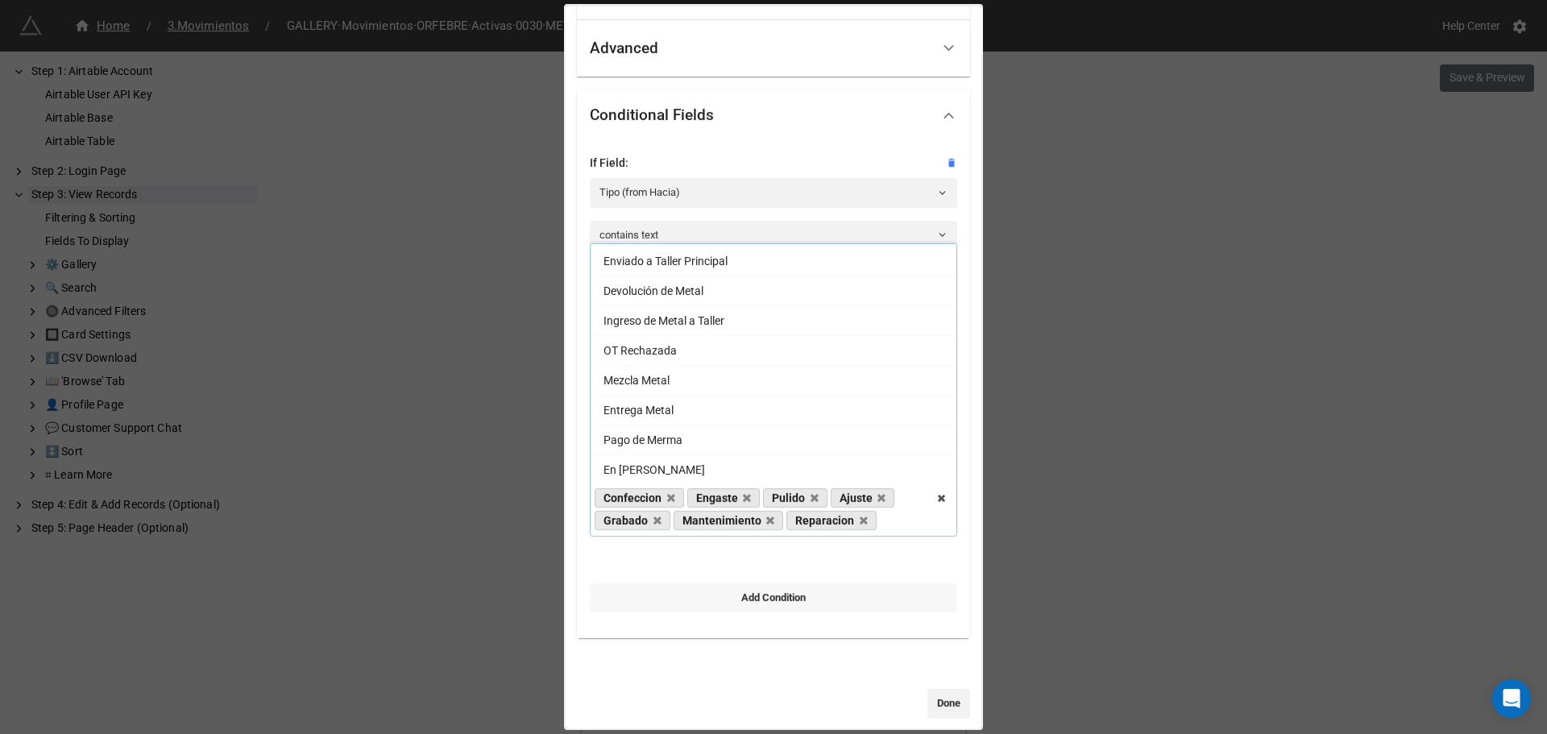
scroll to position [116, 0]
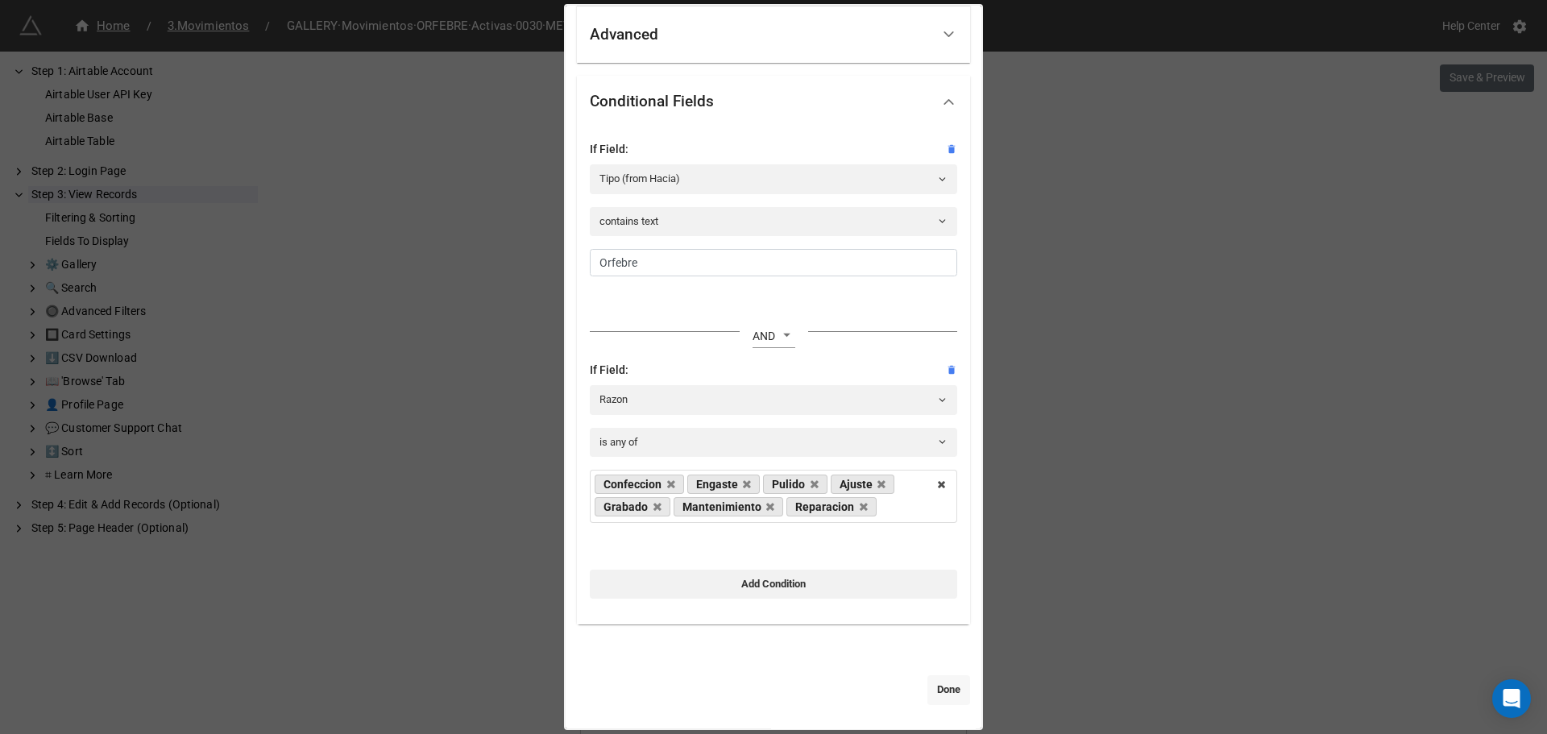
click at [937, 688] on link "Done" at bounding box center [948, 689] width 43 height 29
